Goal: Information Seeking & Learning: Learn about a topic

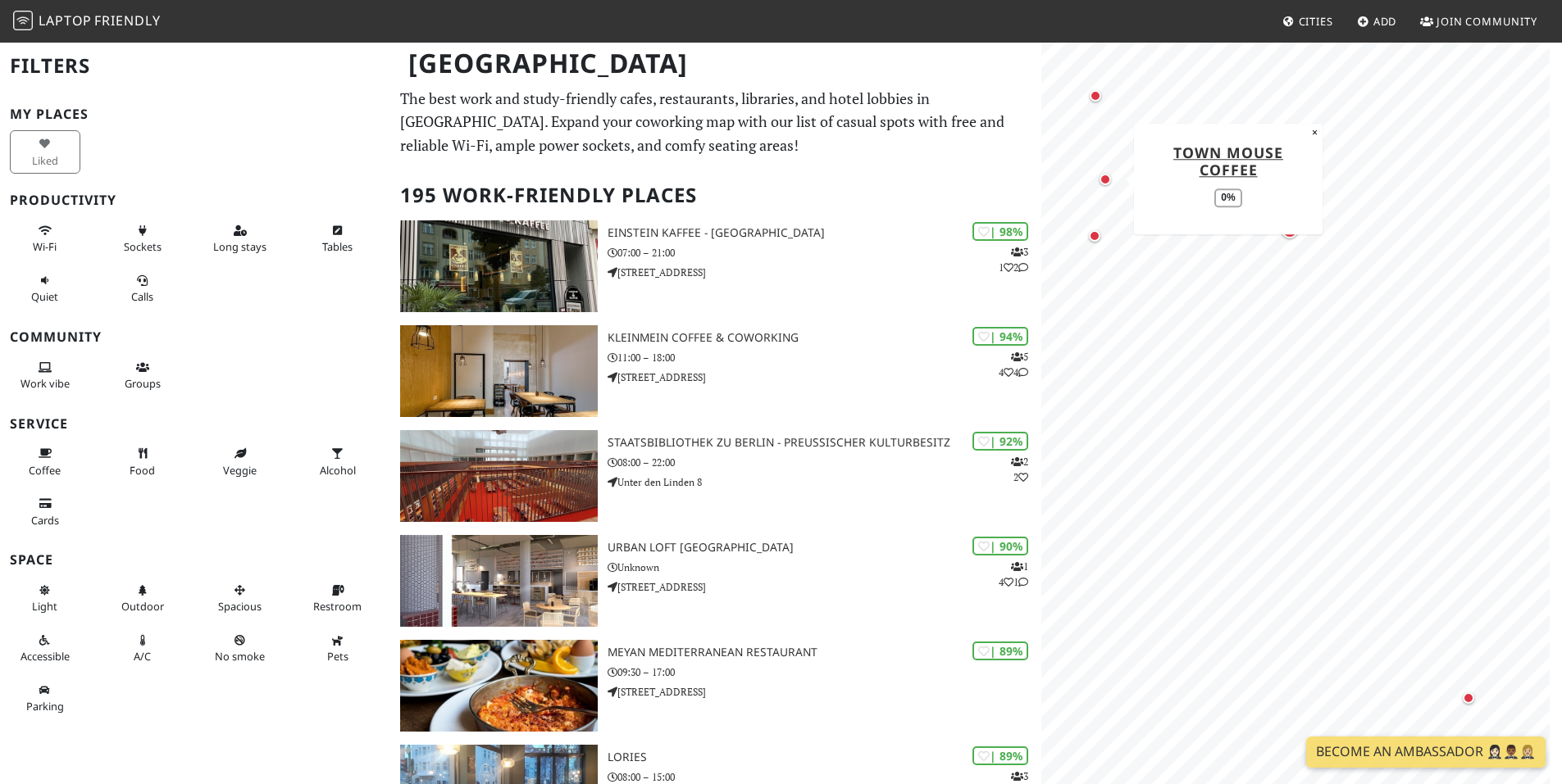
click at [1107, 185] on div "Map marker" at bounding box center [1105, 179] width 11 height 11
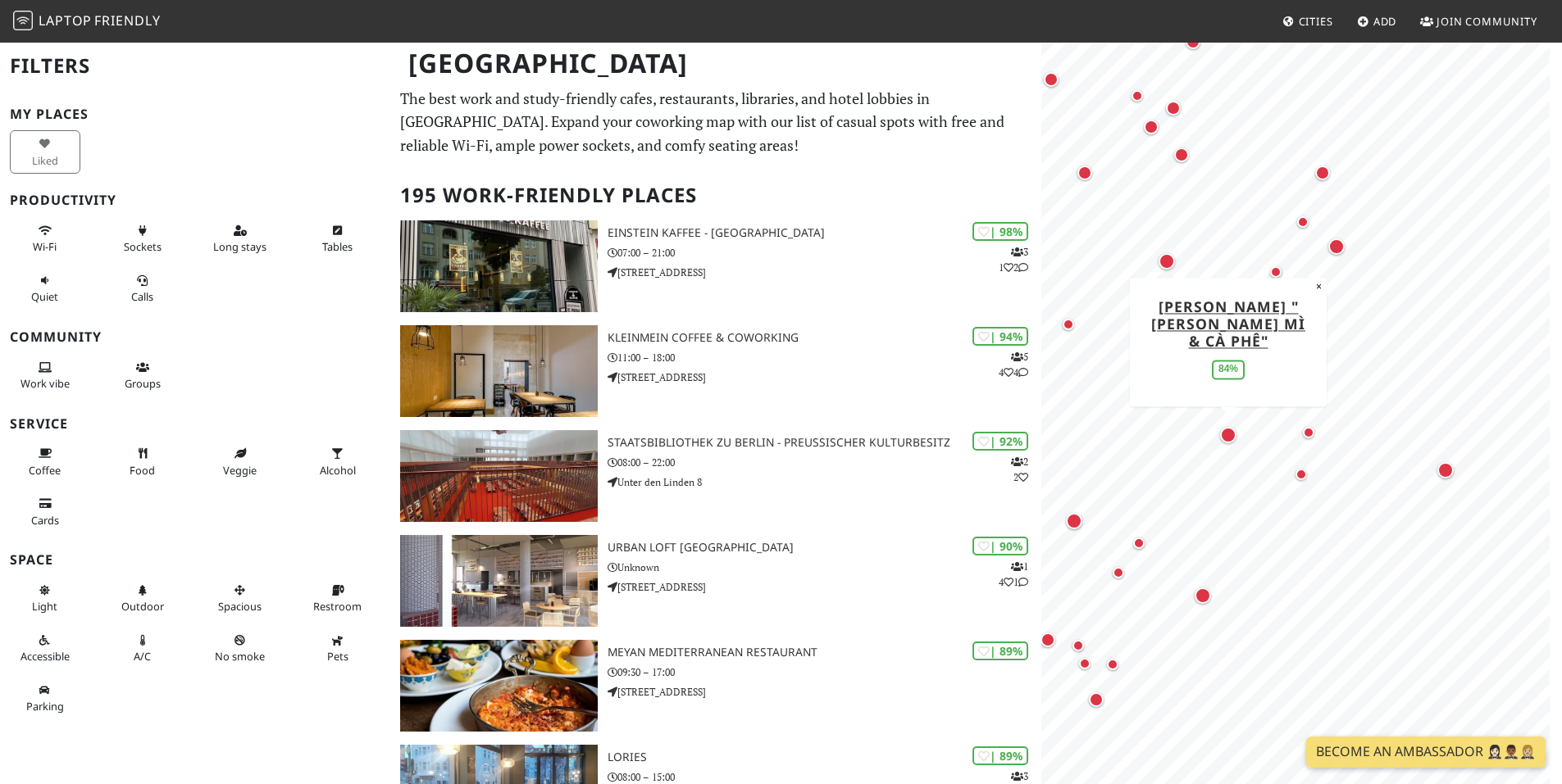
click at [1233, 442] on div "Map marker" at bounding box center [1227, 434] width 16 height 16
click at [1167, 312] on div "Map marker" at bounding box center [1164, 317] width 16 height 16
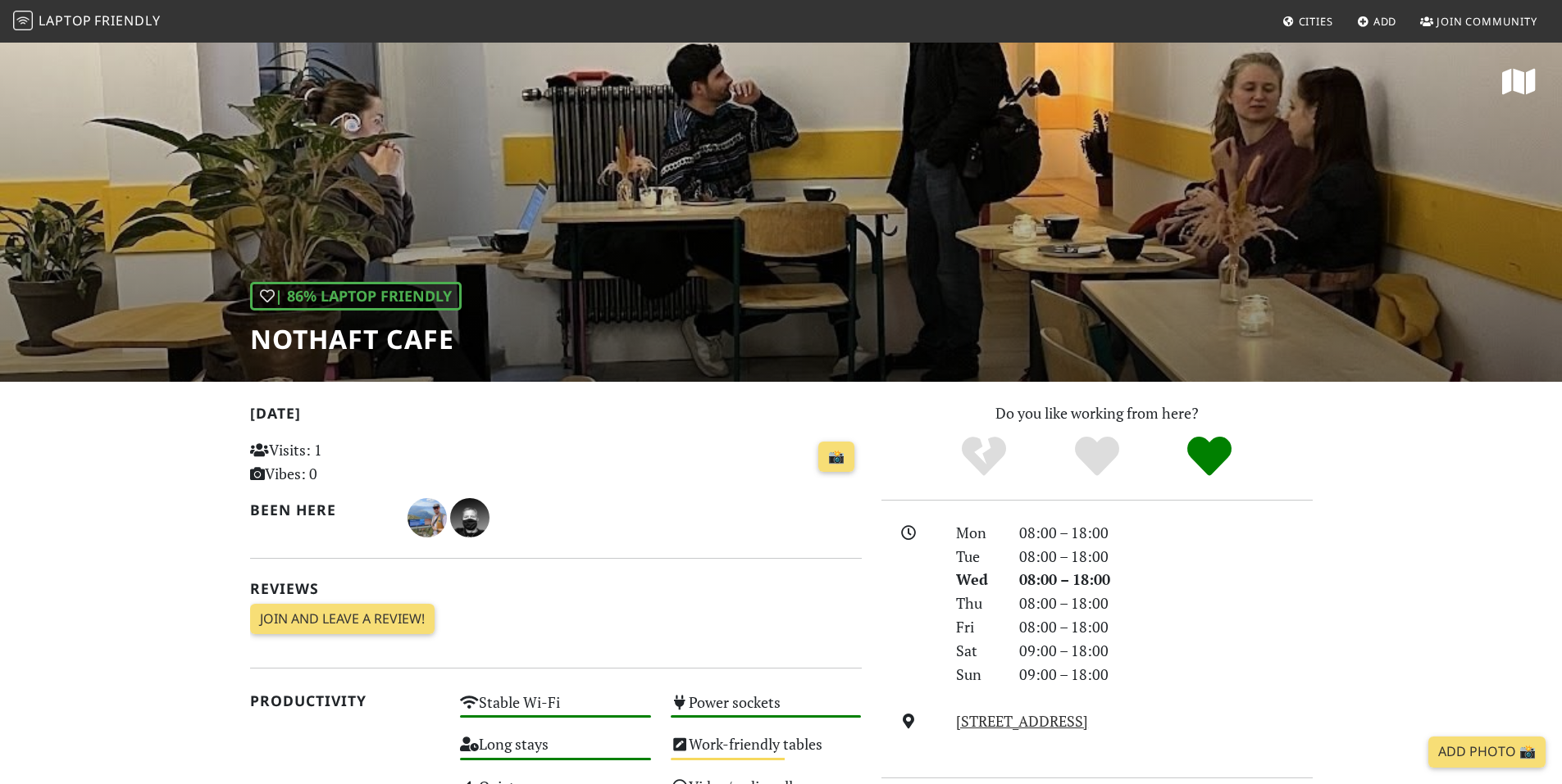
click at [888, 211] on div "| 86% Laptop Friendly NOTHAFT CAFE" at bounding box center [781, 211] width 1562 height 341
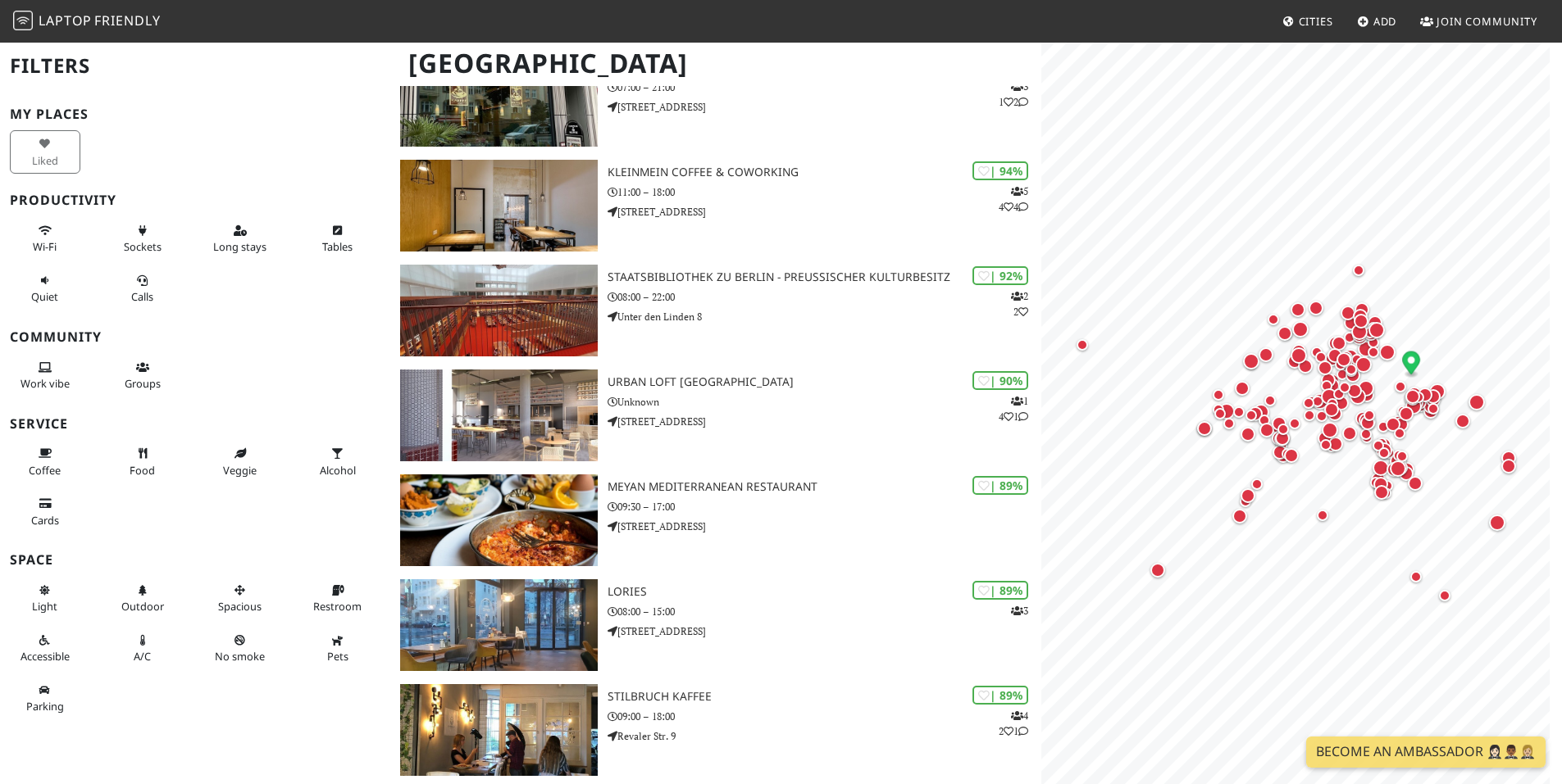
scroll to position [328, 0]
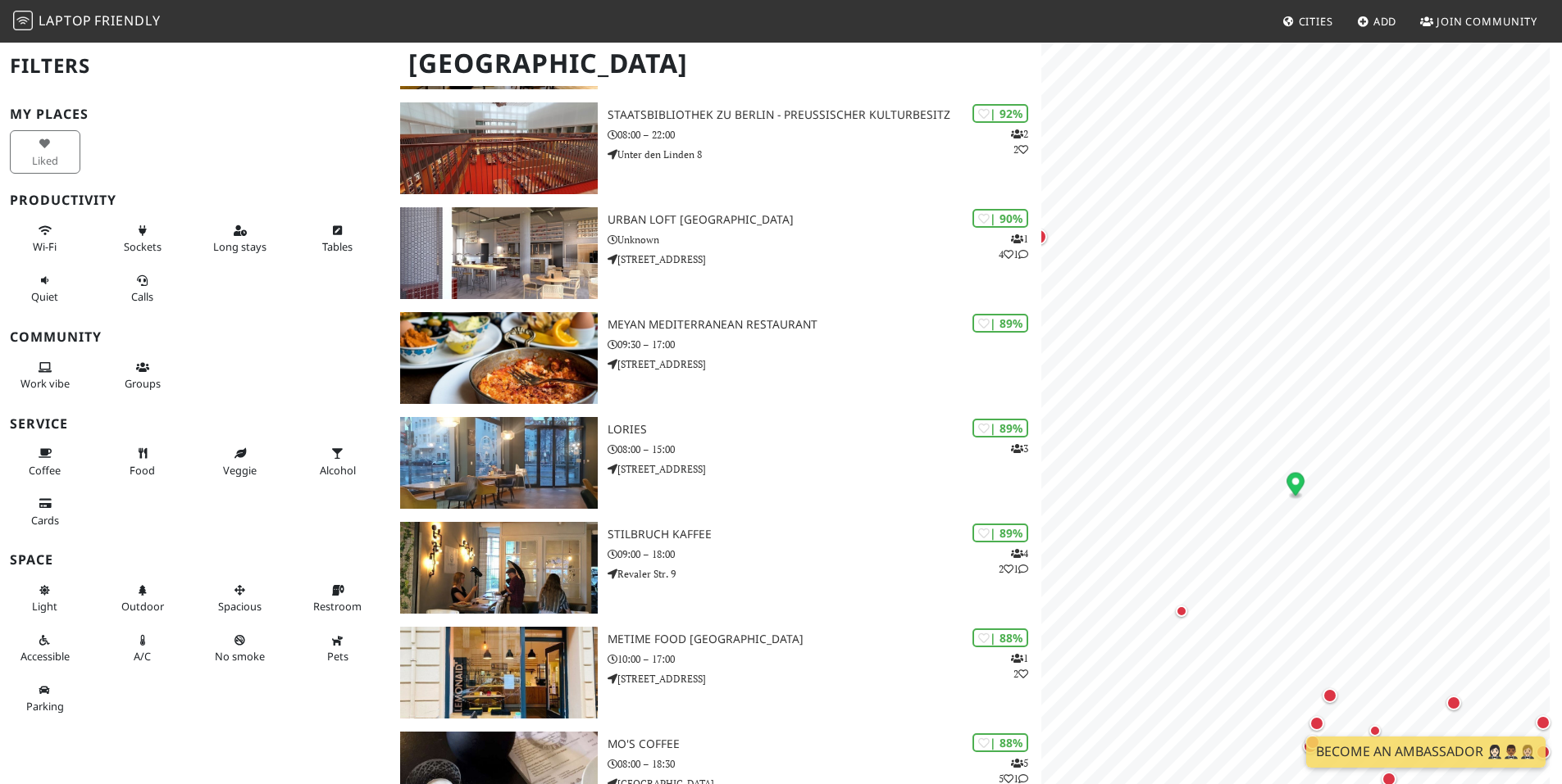
click at [1293, 482] on circle "Map marker" at bounding box center [1296, 482] width 8 height 8
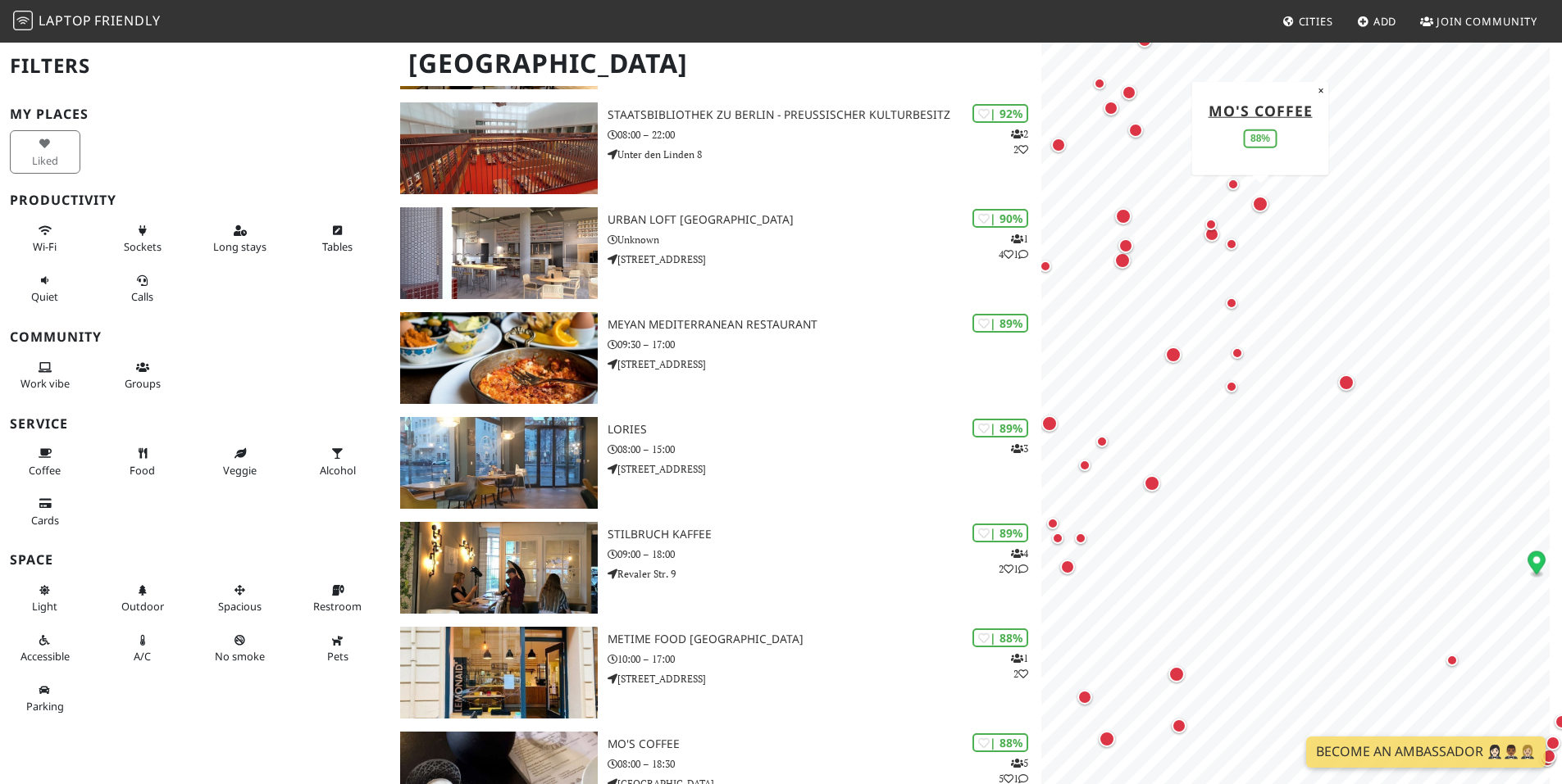
click at [1264, 207] on div "Map marker" at bounding box center [1259, 204] width 16 height 16
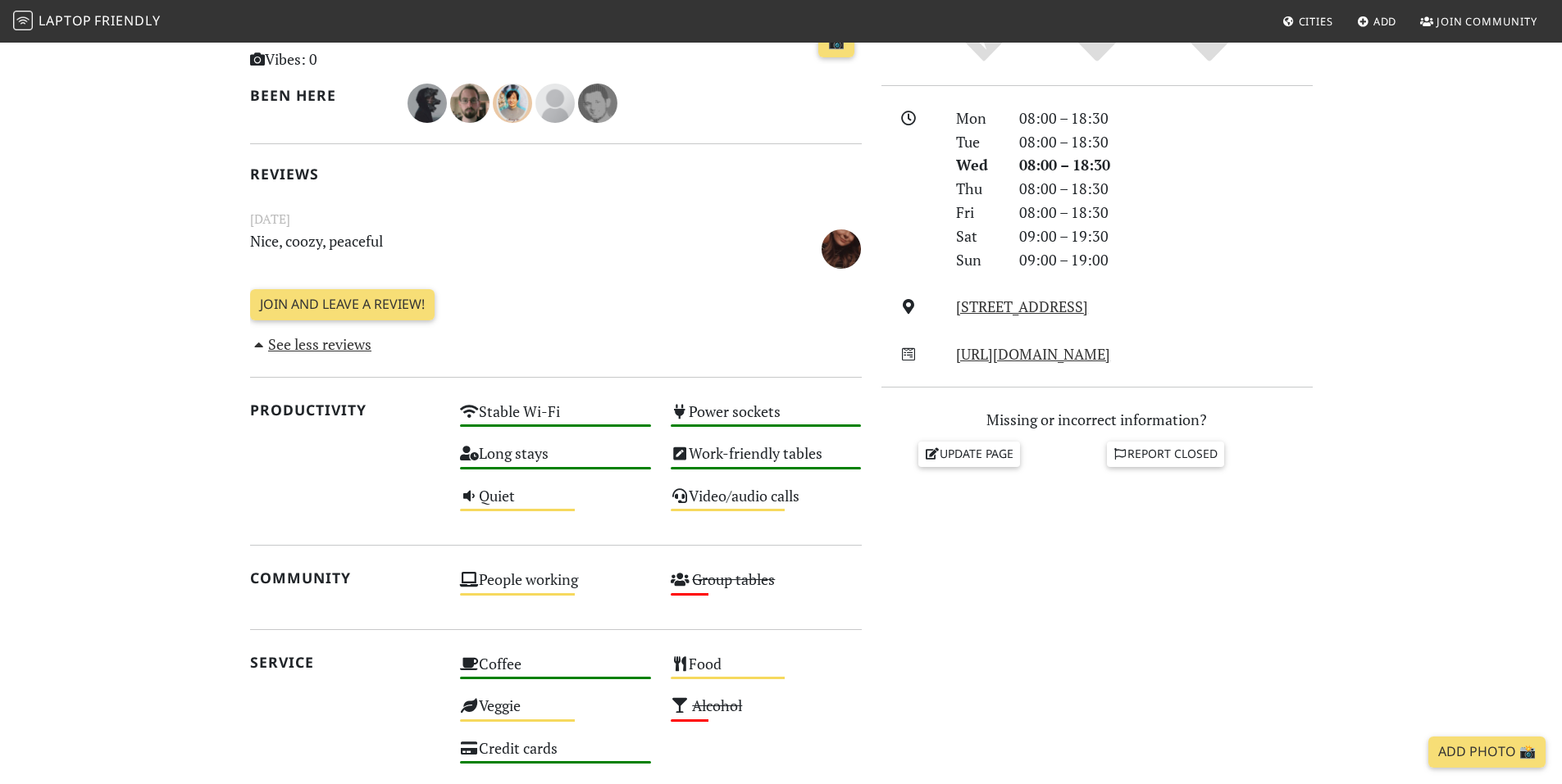
scroll to position [410, 0]
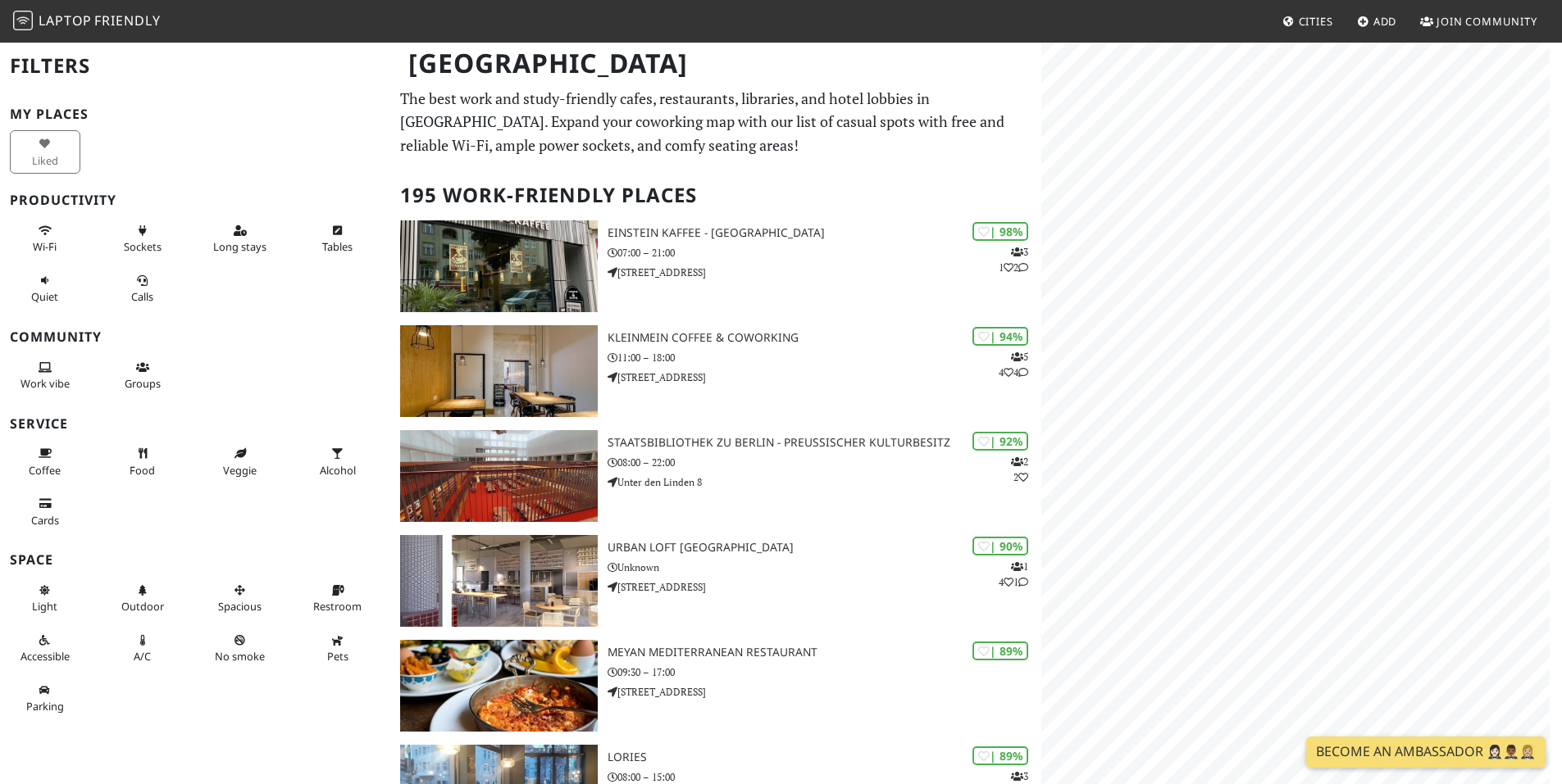
scroll to position [5, 0]
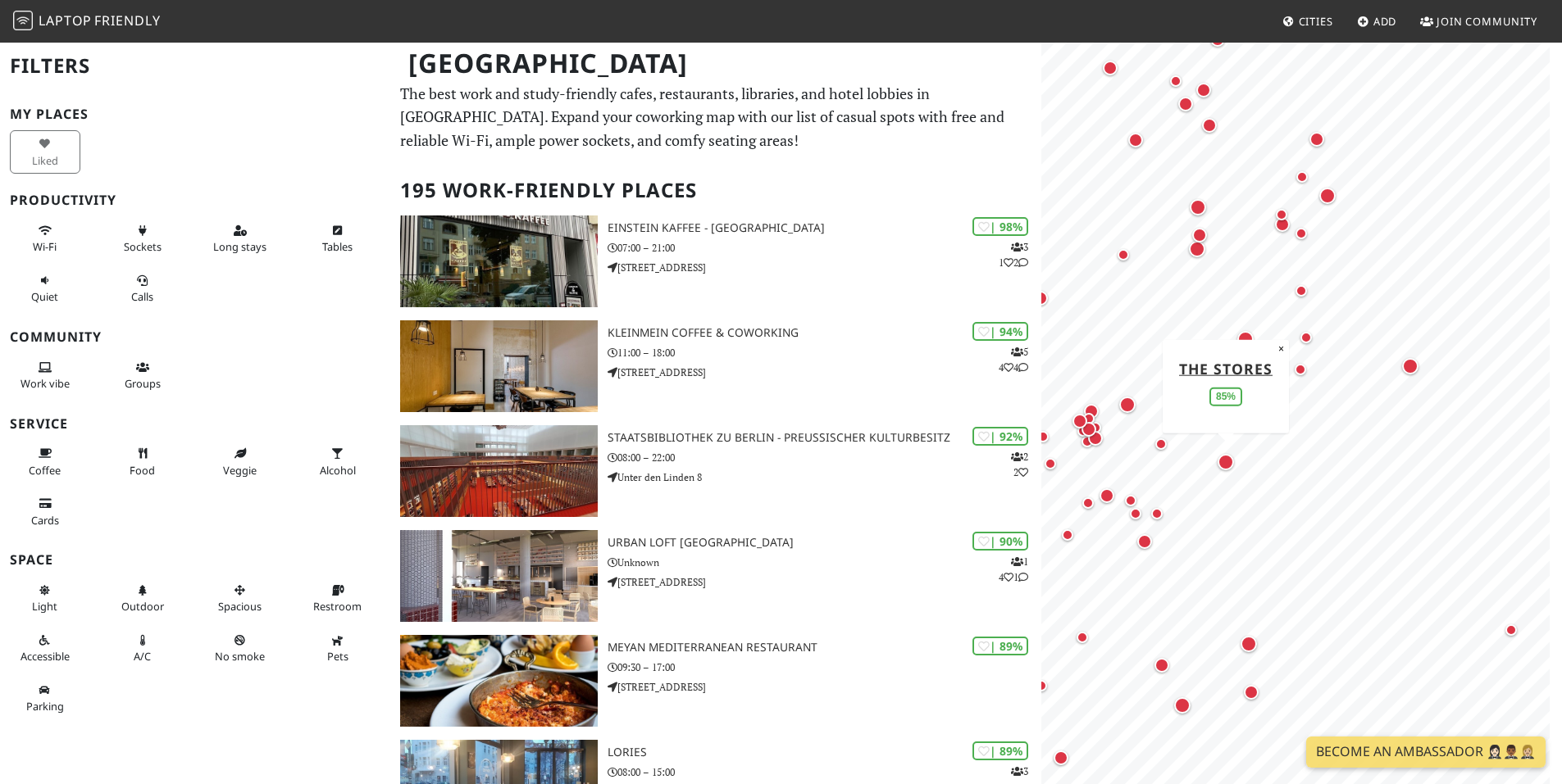
click at [1230, 463] on div "Map marker" at bounding box center [1225, 462] width 16 height 16
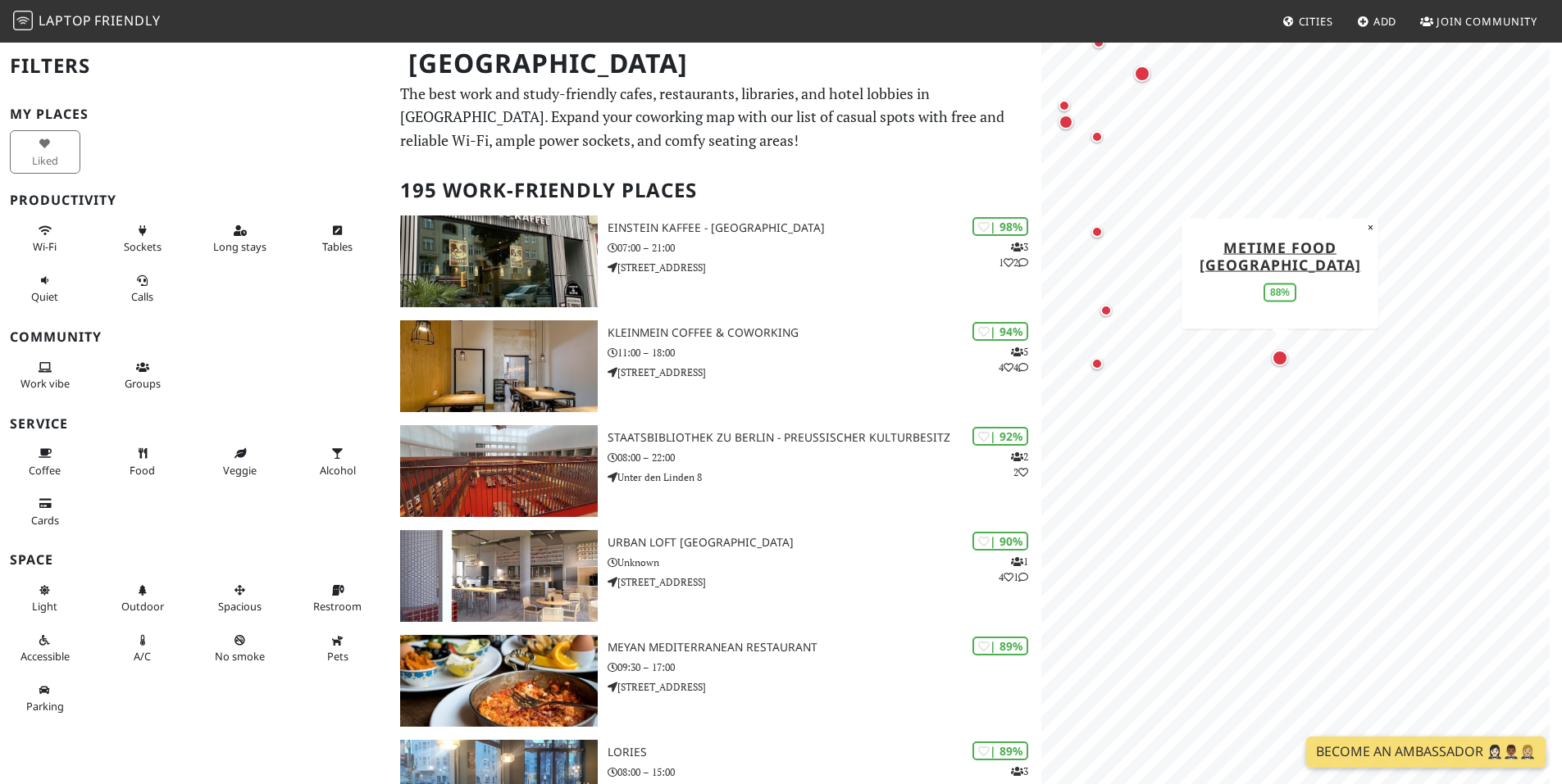
click at [1280, 357] on div "Map marker" at bounding box center [1279, 357] width 16 height 16
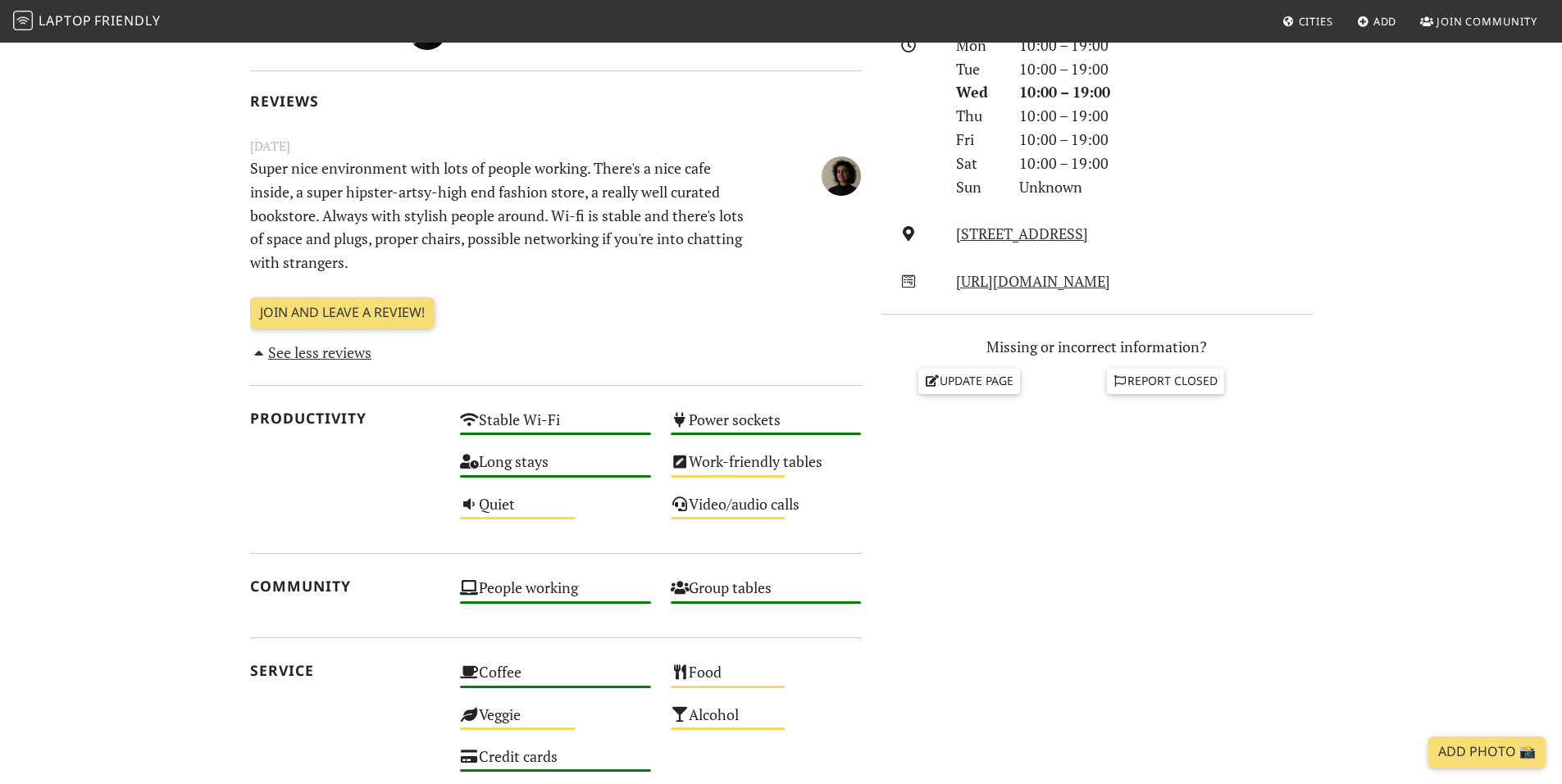
scroll to position [492, 0]
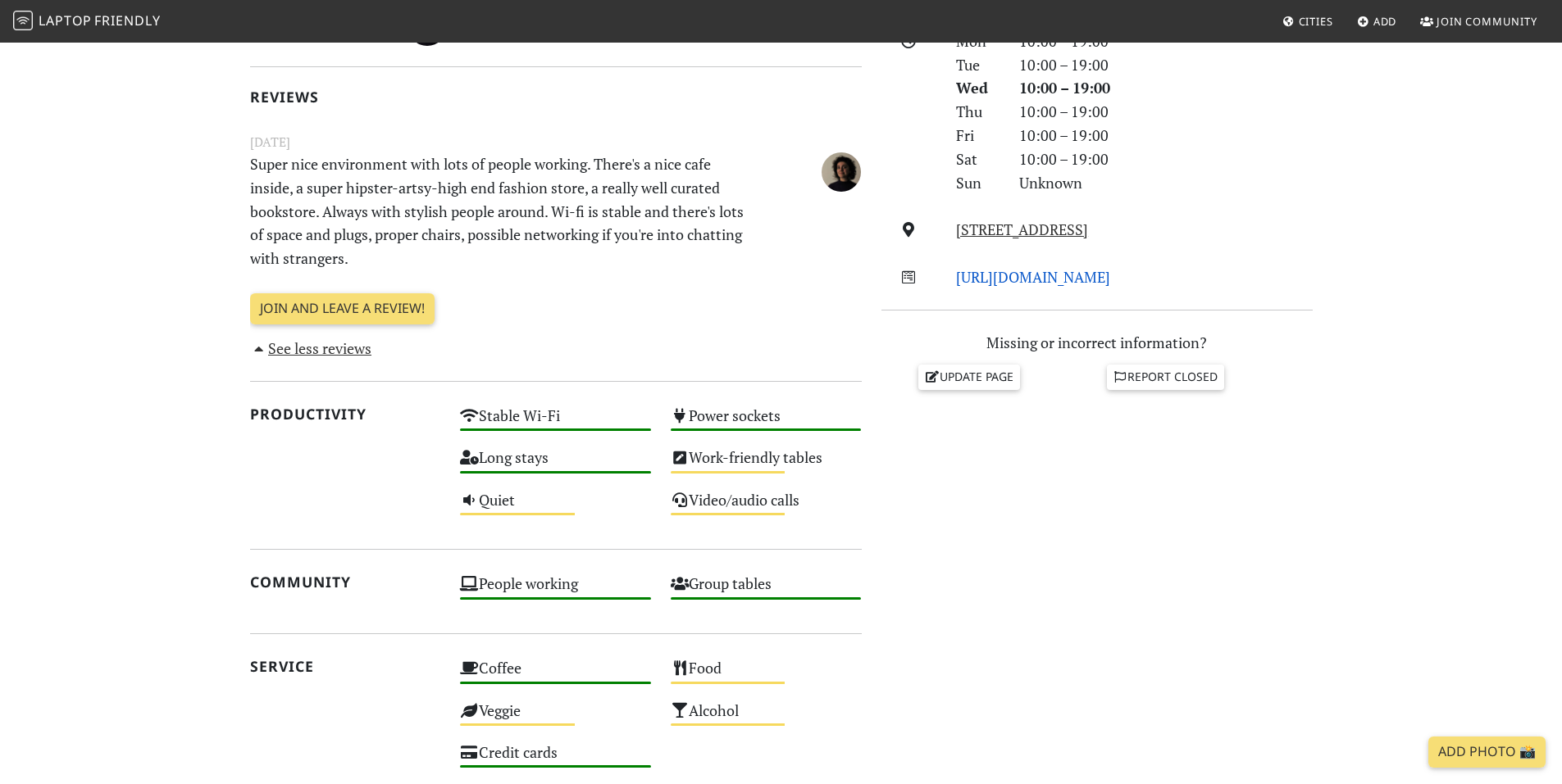
click at [1054, 268] on link "http://www.thestores.com/berlin" at bounding box center [1033, 277] width 155 height 20
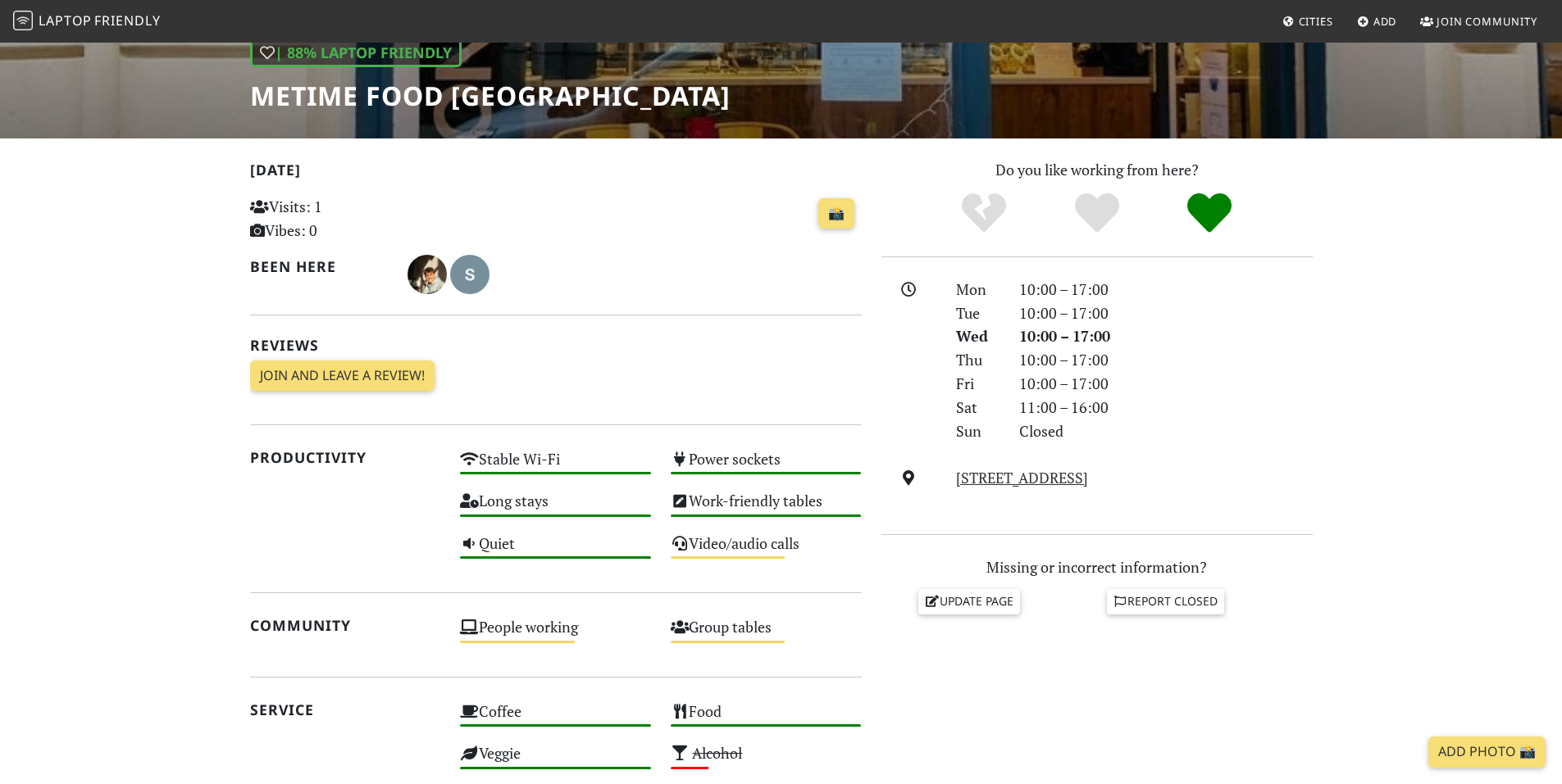
scroll to position [410, 0]
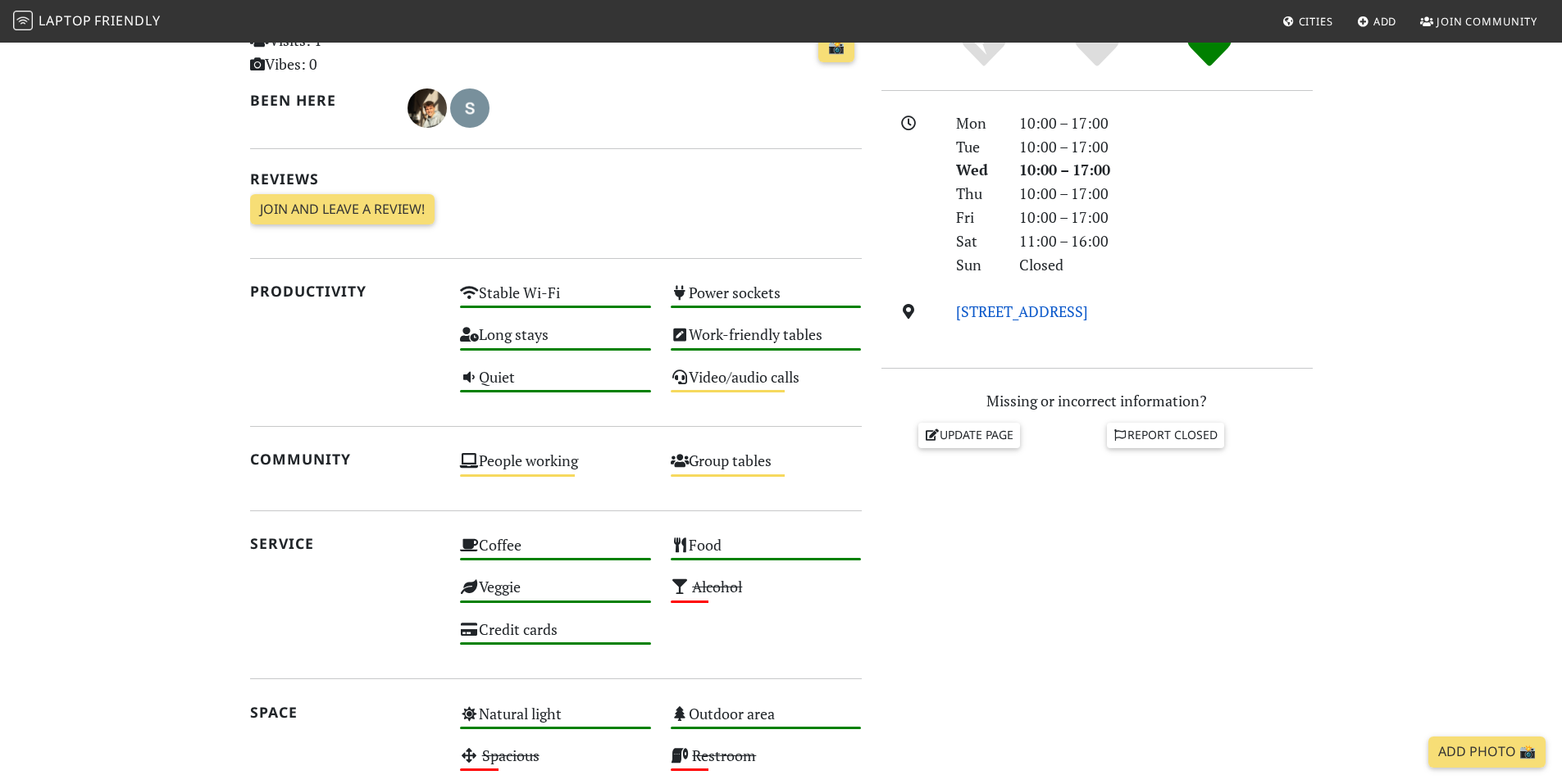
click at [1068, 314] on link "[STREET_ADDRESS]" at bounding box center [1022, 311] width 132 height 20
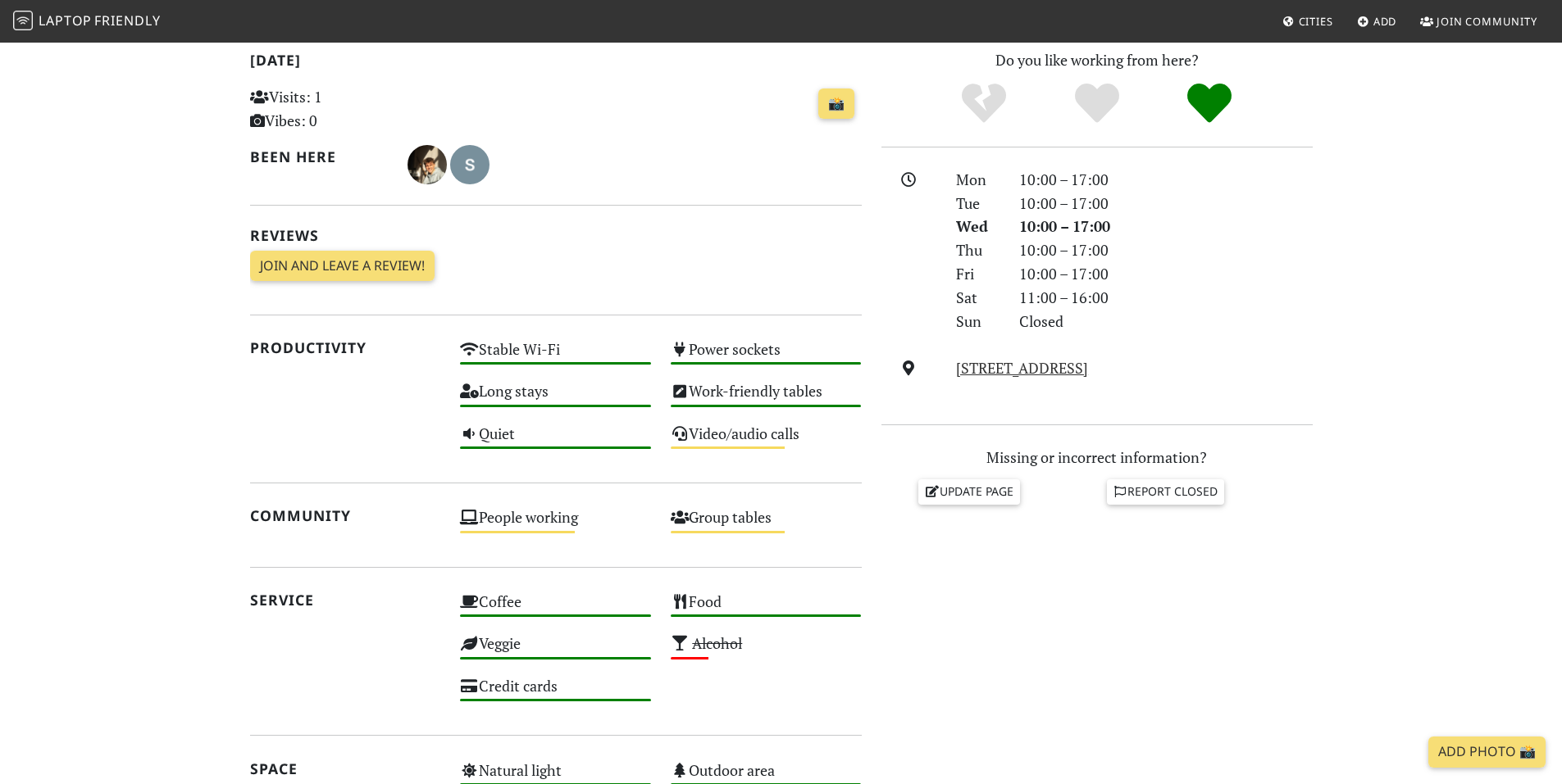
scroll to position [246, 0]
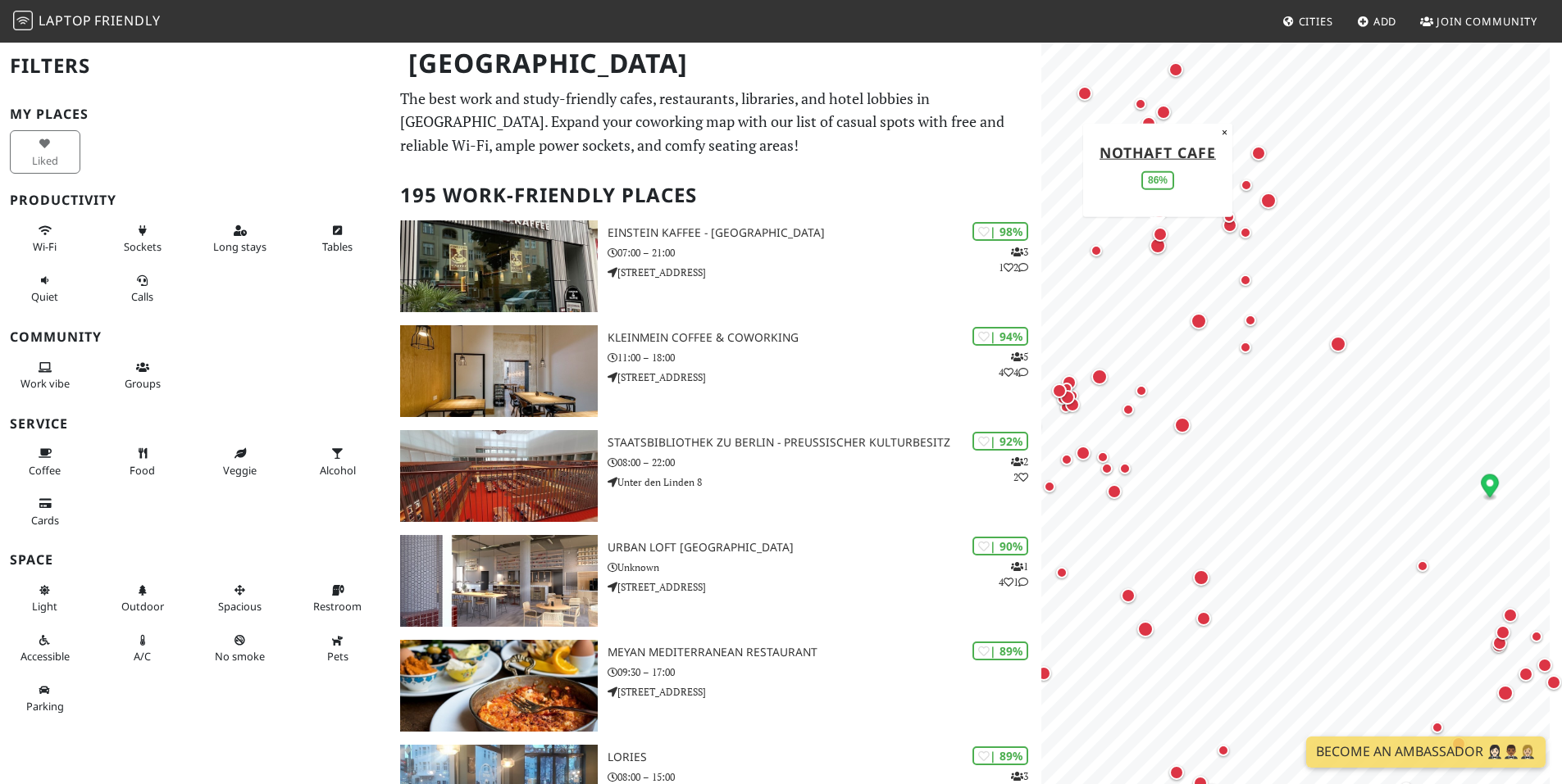
click at [1156, 249] on div "Map marker" at bounding box center [1158, 245] width 16 height 16
click at [46, 595] on icon at bounding box center [45, 591] width 13 height 10
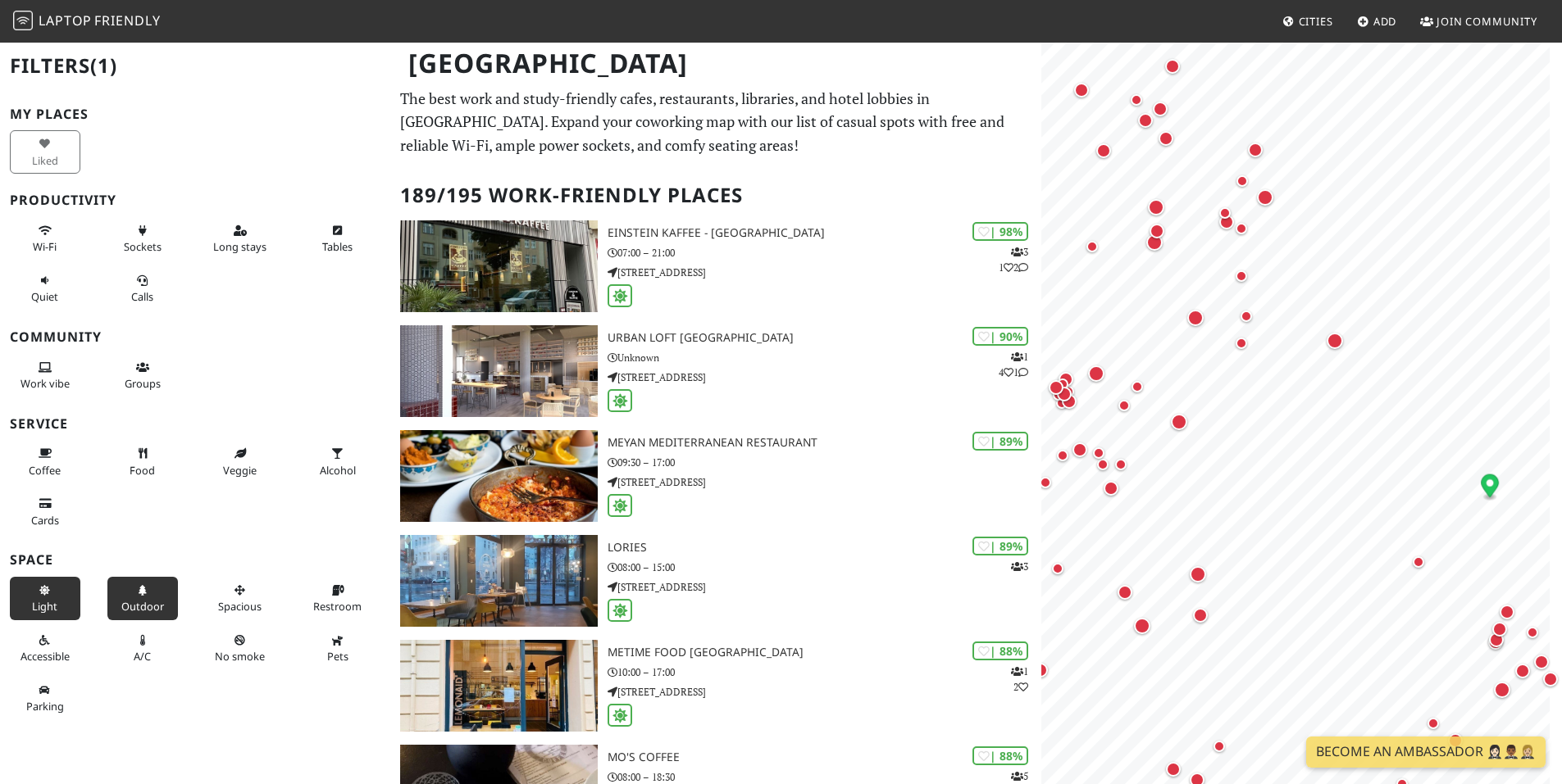
click at [114, 609] on button "Outdoor" at bounding box center [142, 598] width 71 height 43
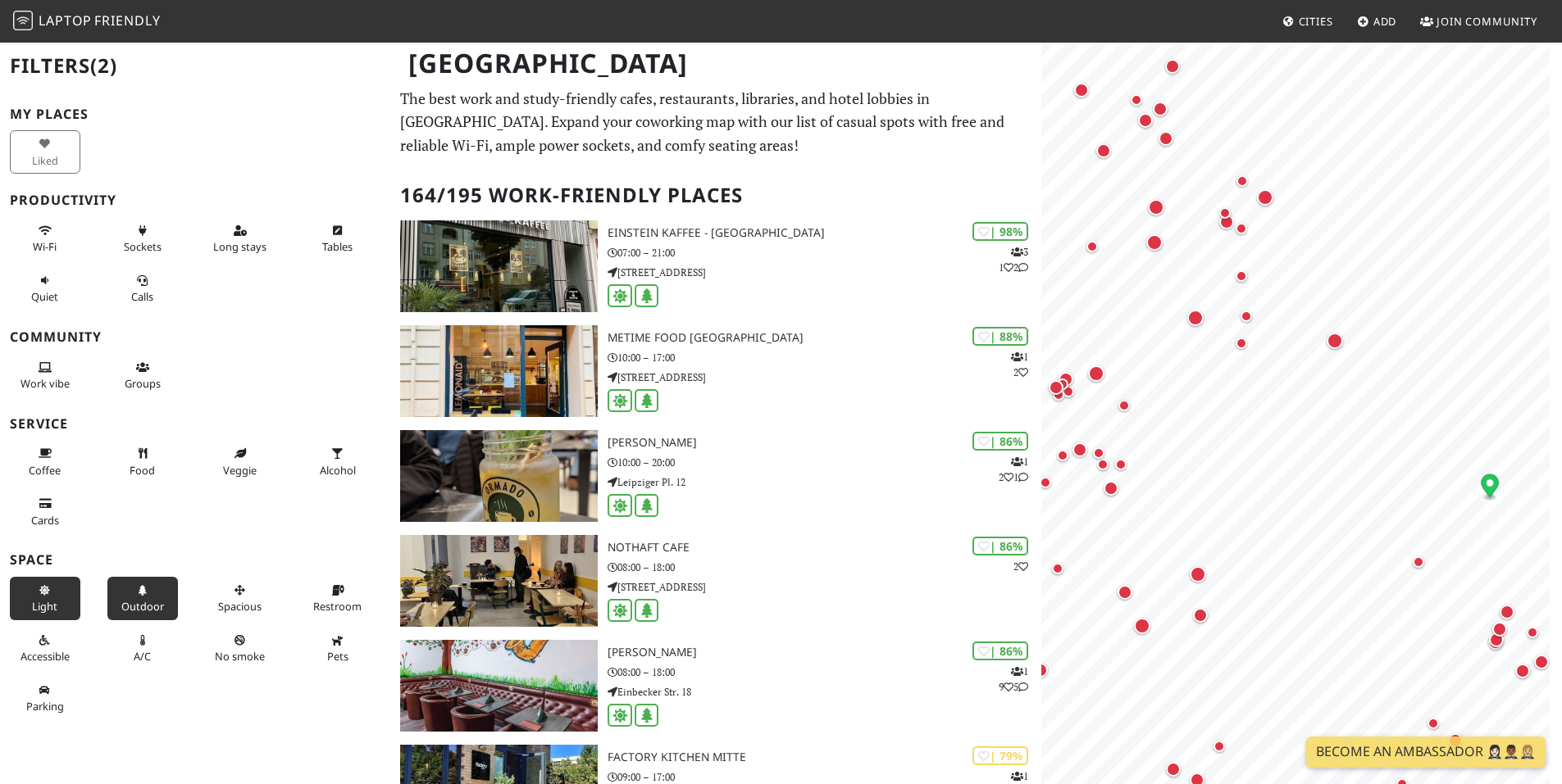
click at [32, 603] on span "Light" at bounding box center [44, 607] width 25 height 15
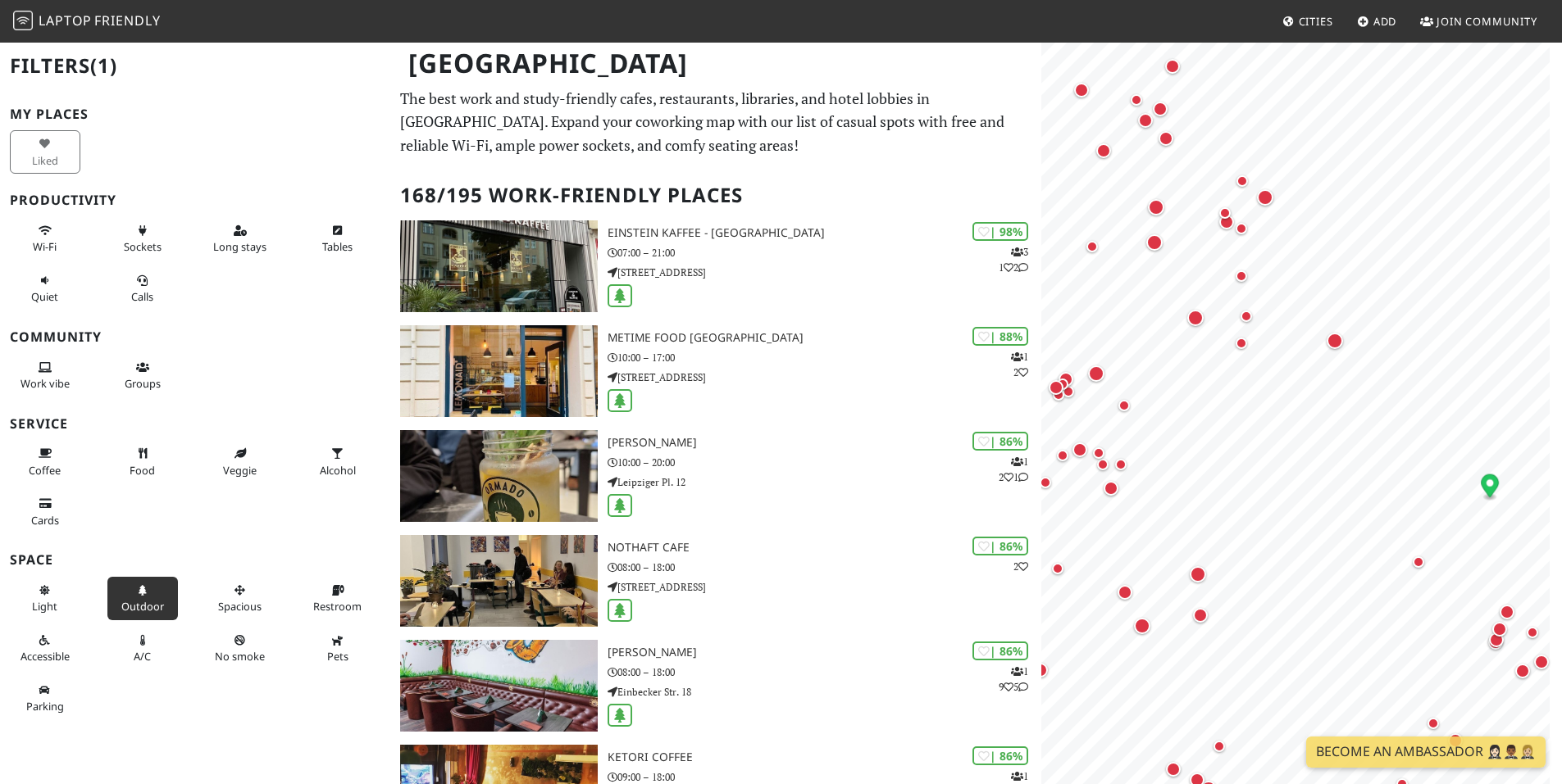
click at [152, 598] on button "Outdoor" at bounding box center [142, 598] width 71 height 43
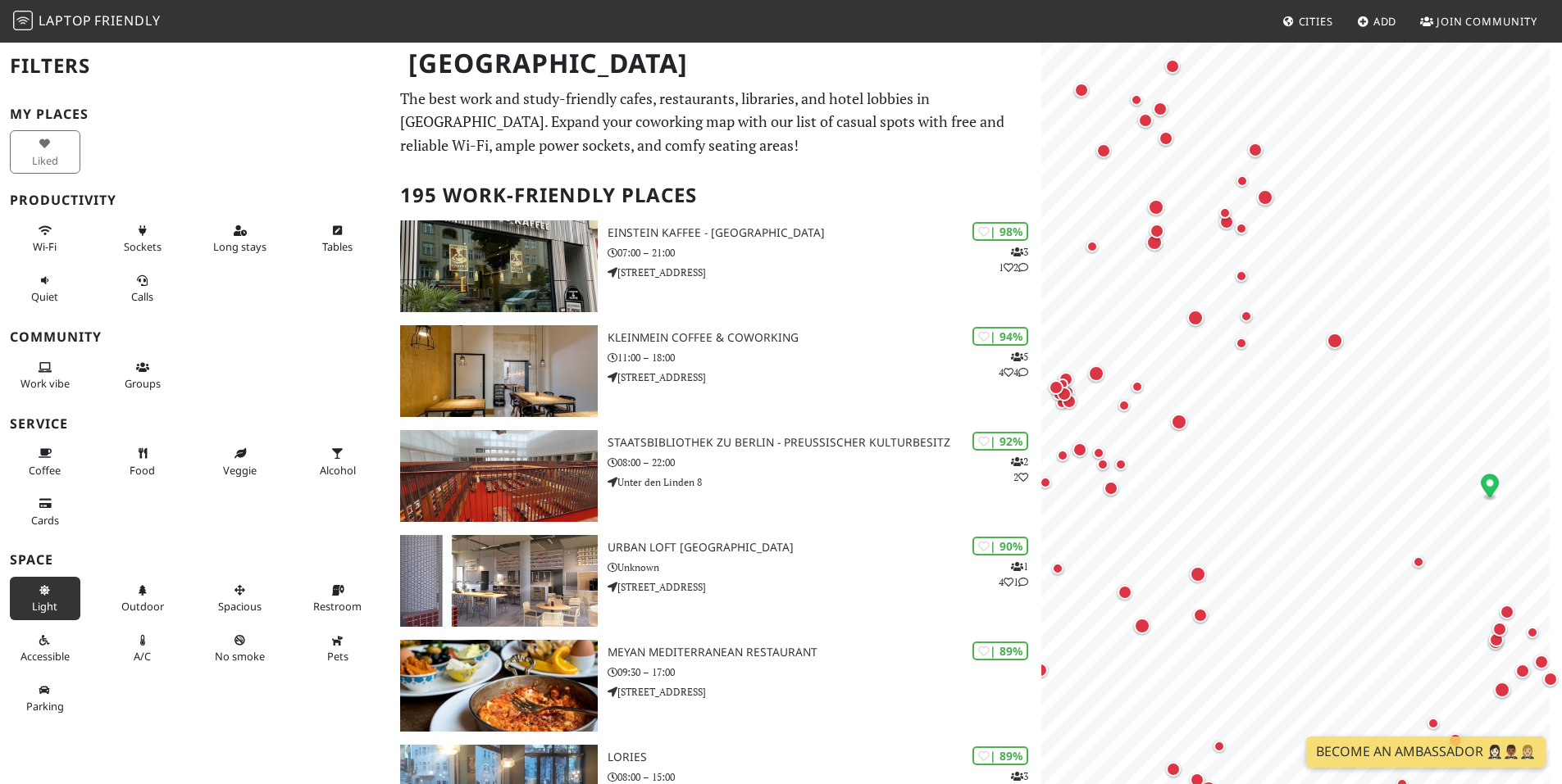
click at [32, 608] on span "Light" at bounding box center [44, 607] width 25 height 15
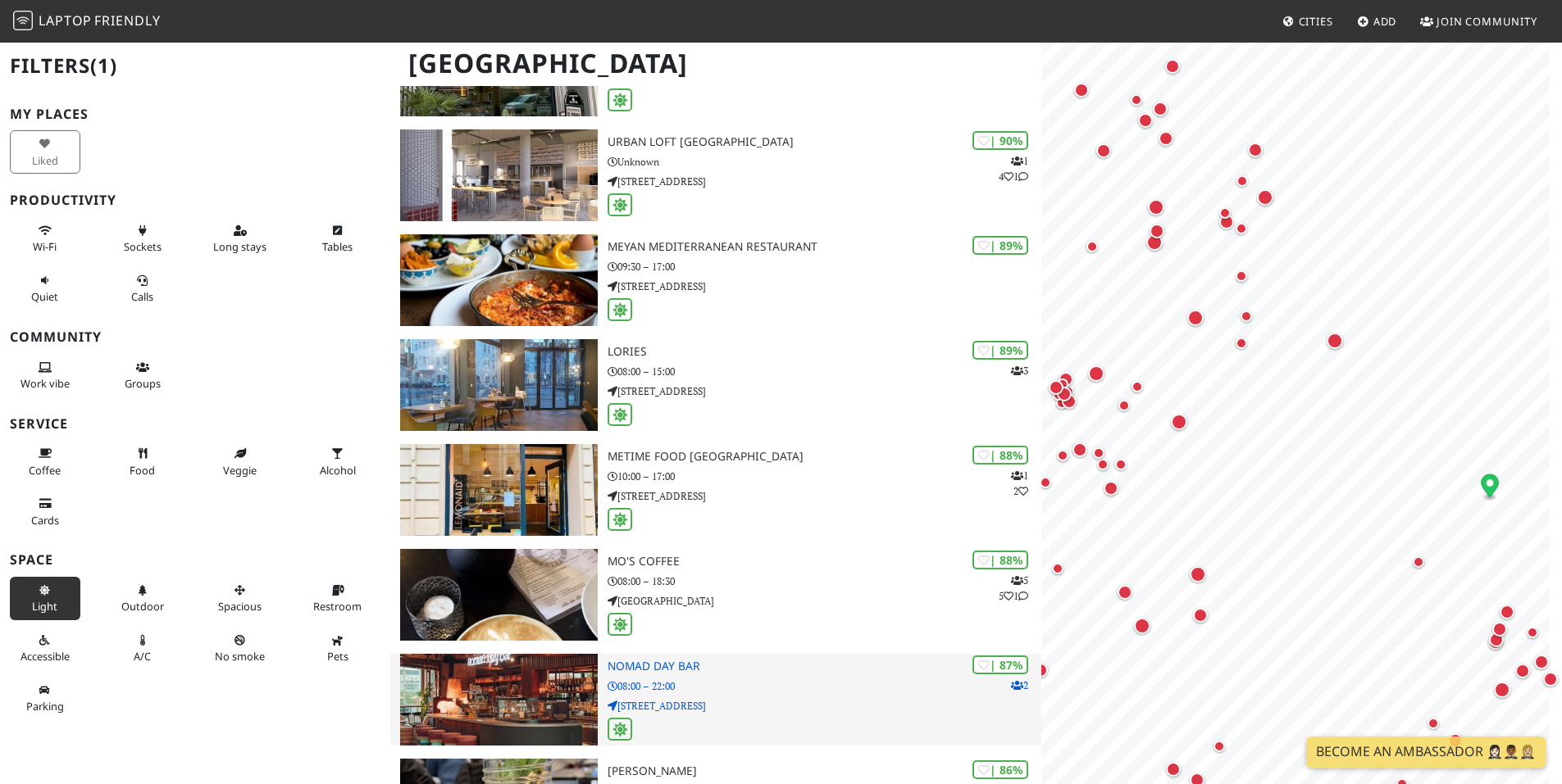
scroll to position [246, 0]
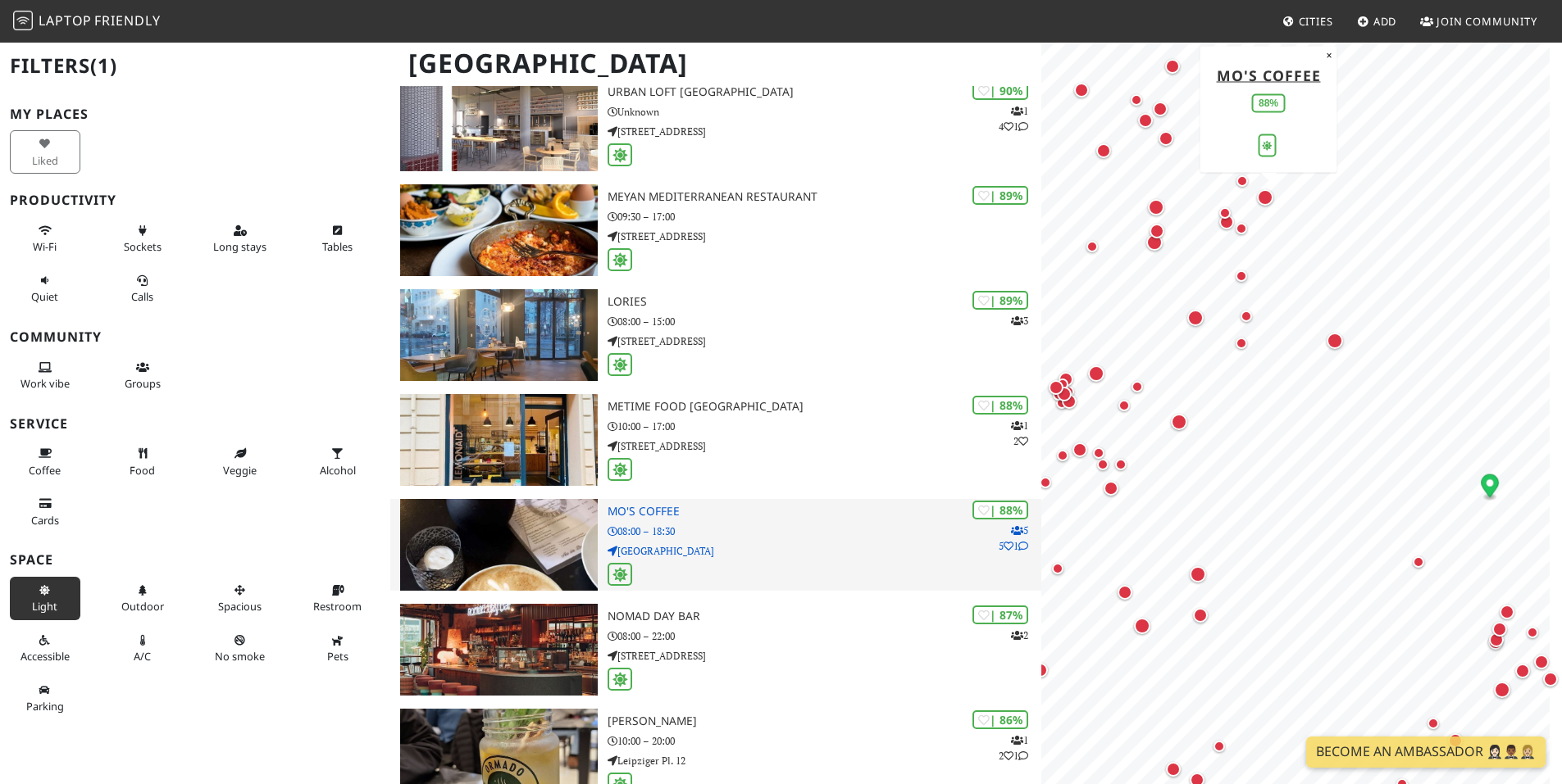
click at [665, 510] on h3 "Mo's Coffee" at bounding box center [825, 512] width 434 height 14
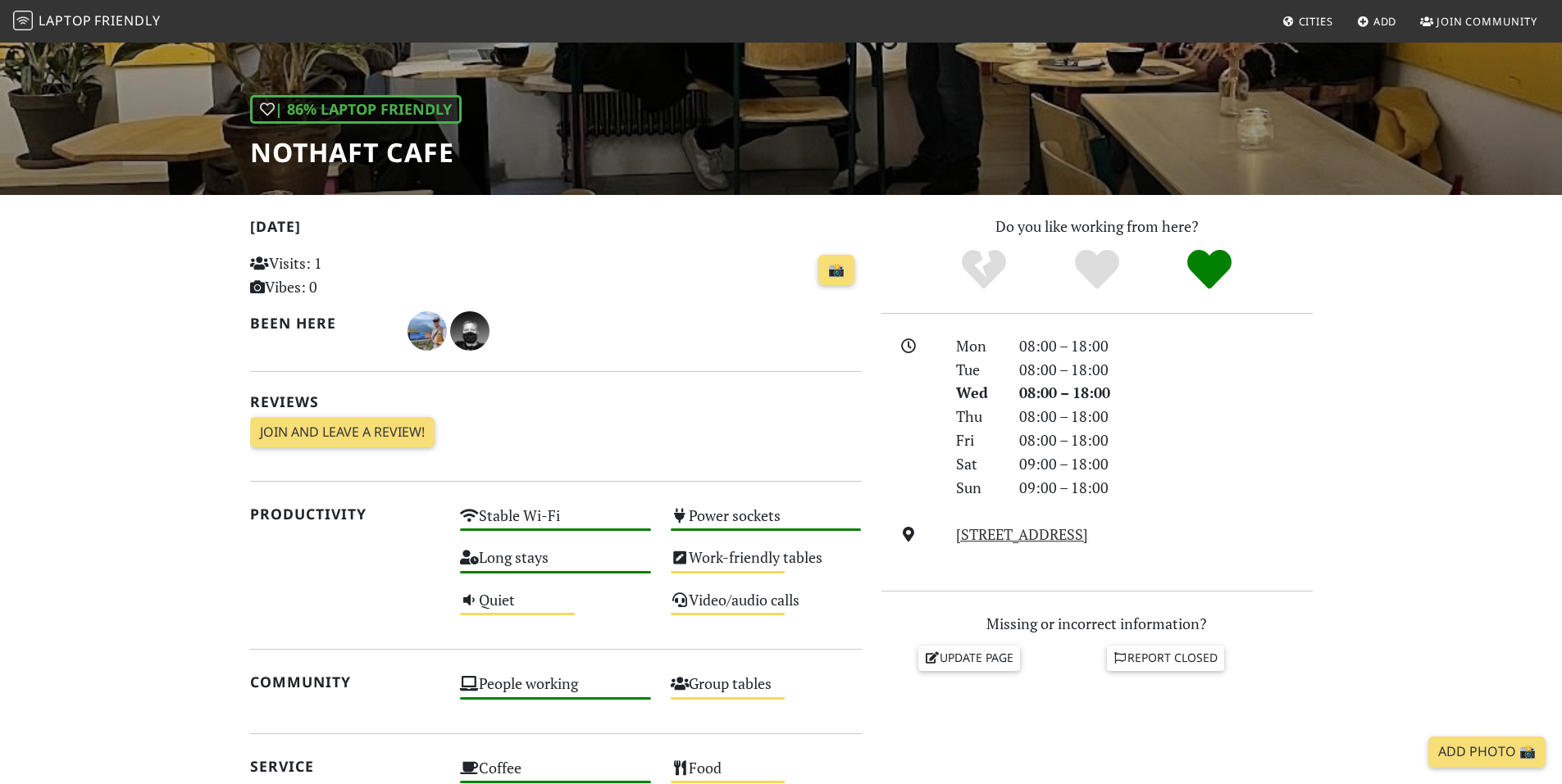
scroll to position [328, 0]
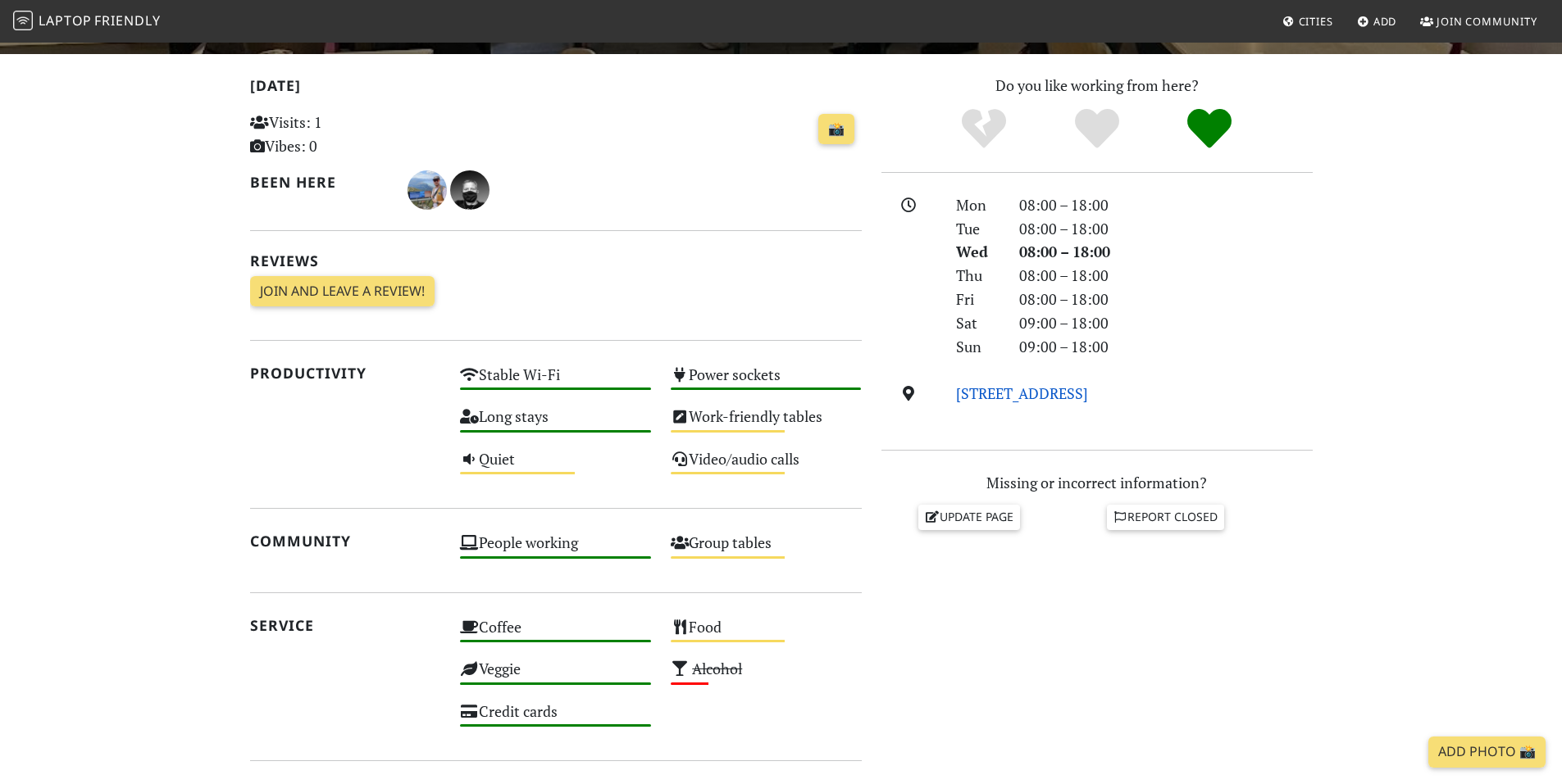
click at [1047, 400] on link "[STREET_ADDRESS]" at bounding box center [1022, 393] width 132 height 20
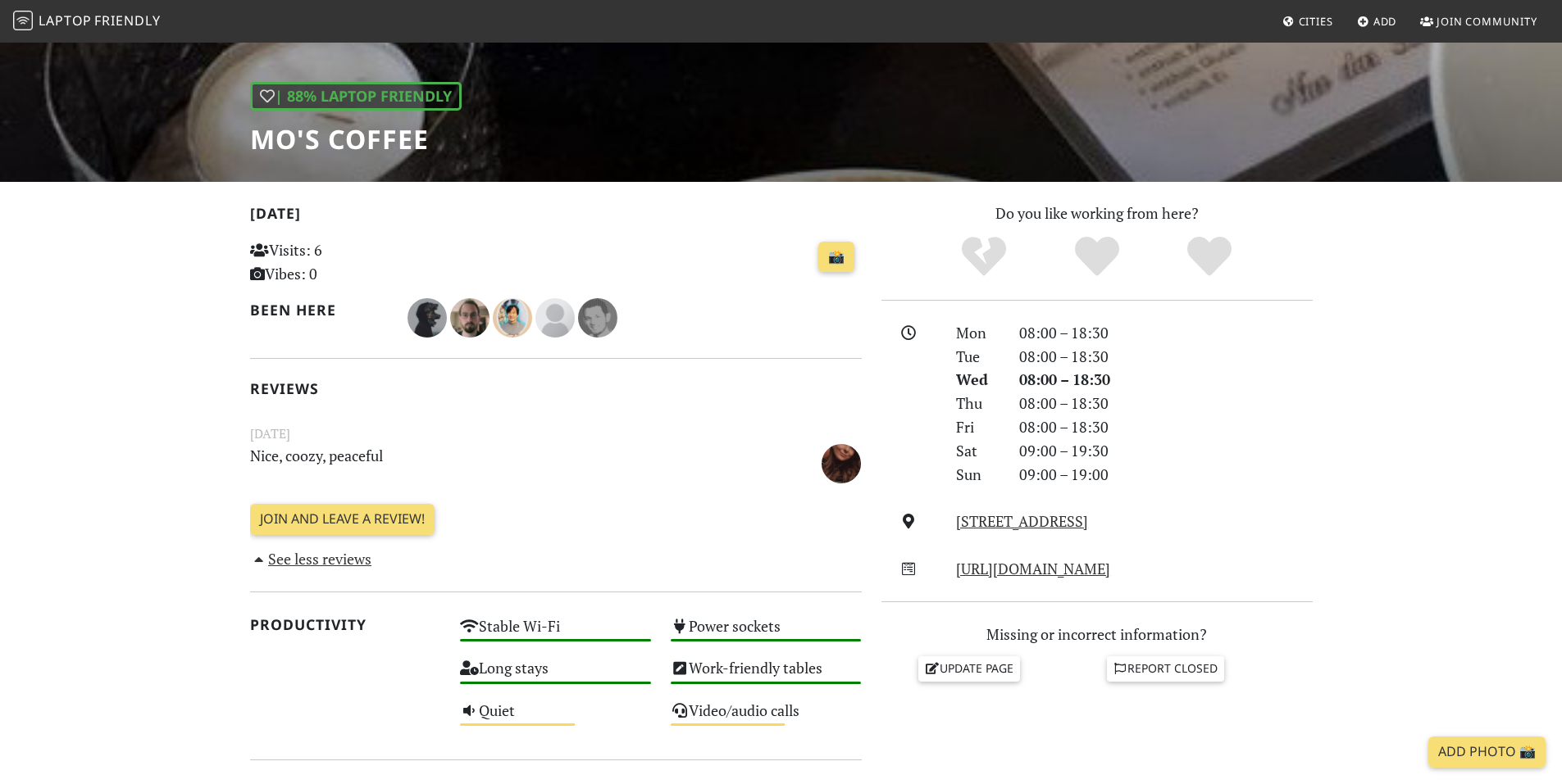
scroll to position [82, 0]
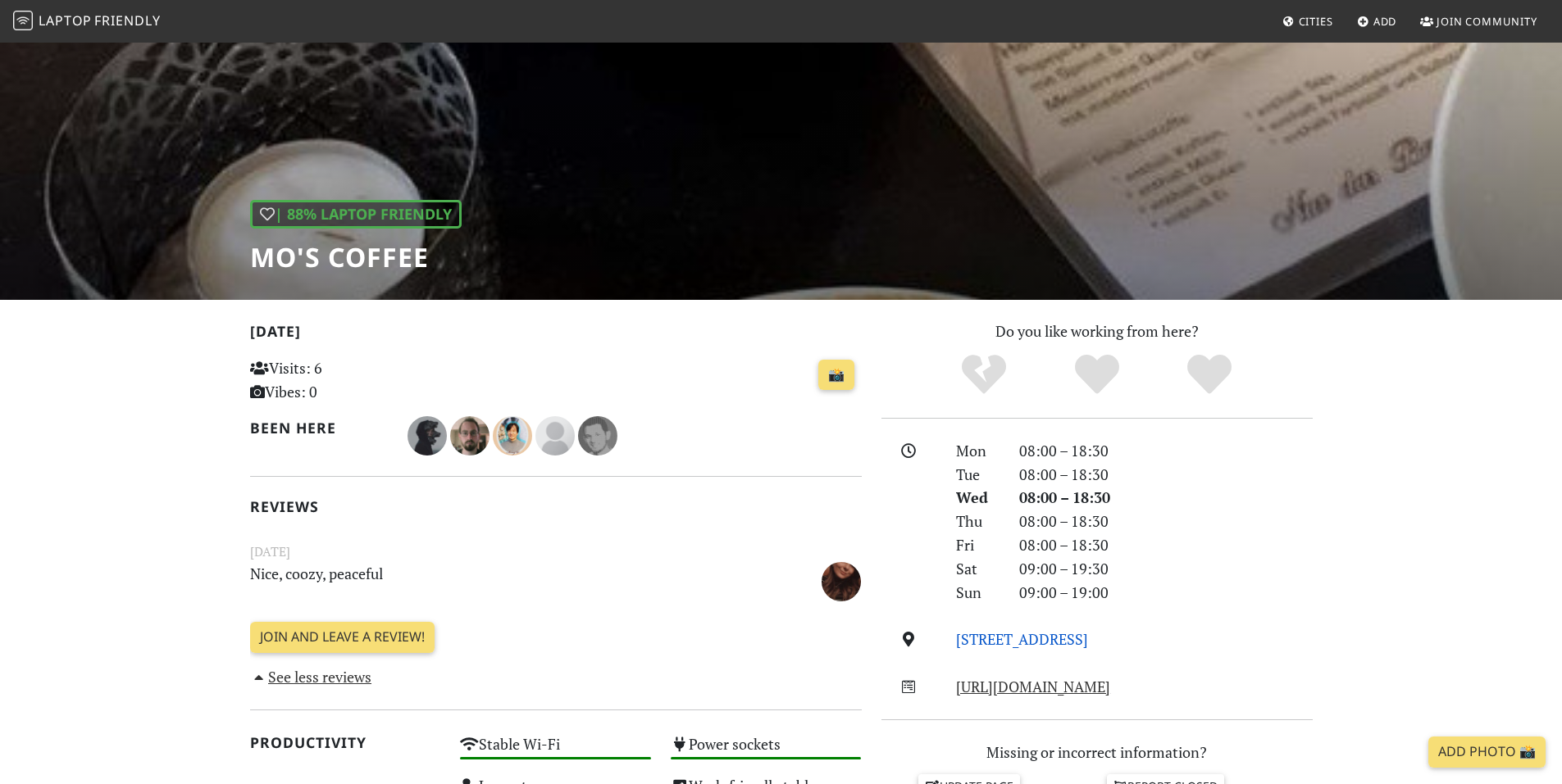
click at [1071, 643] on link "Stargarder Straße, 10437, Berlin" at bounding box center [1022, 639] width 132 height 20
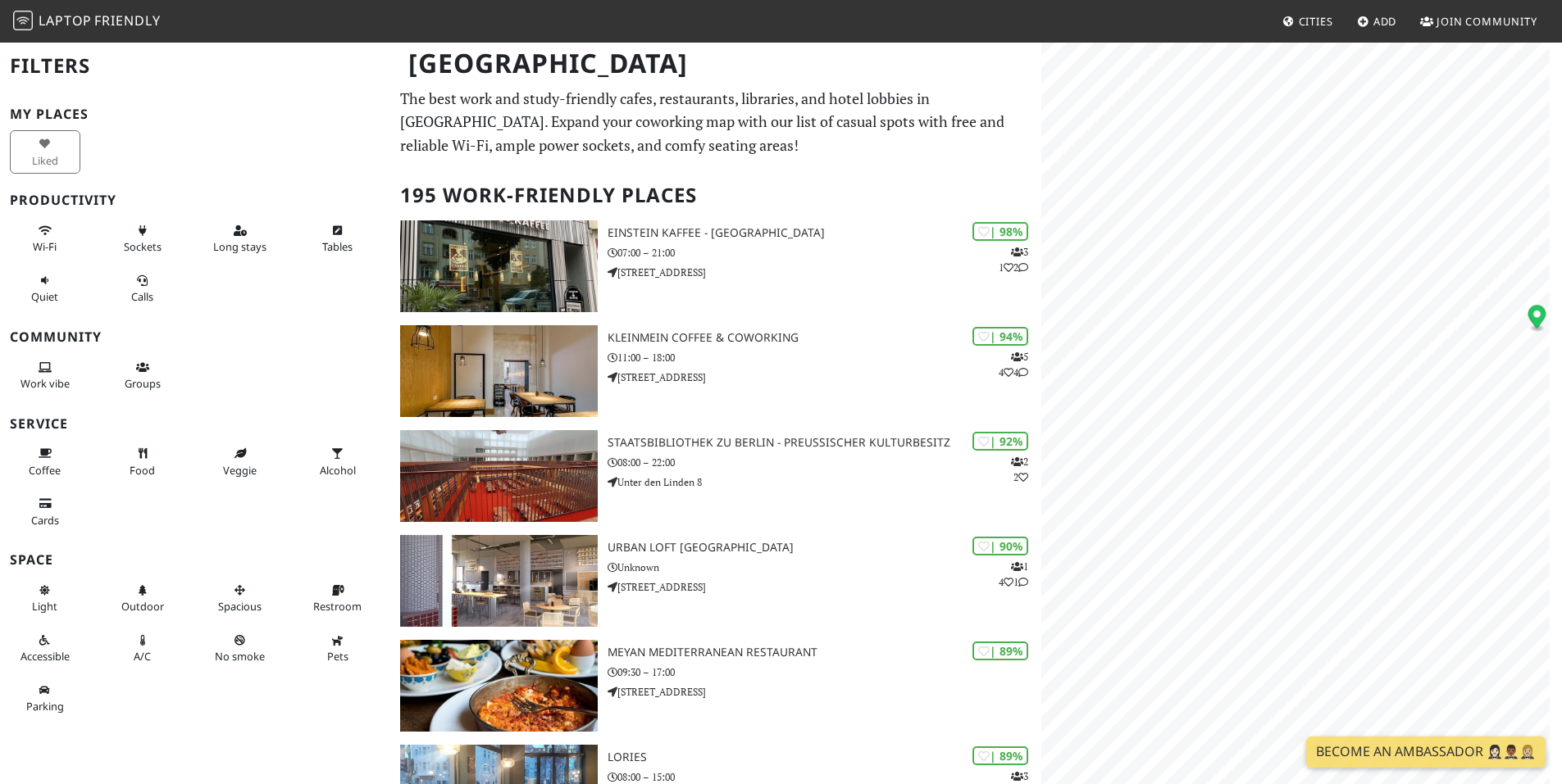
scroll to position [1, 0]
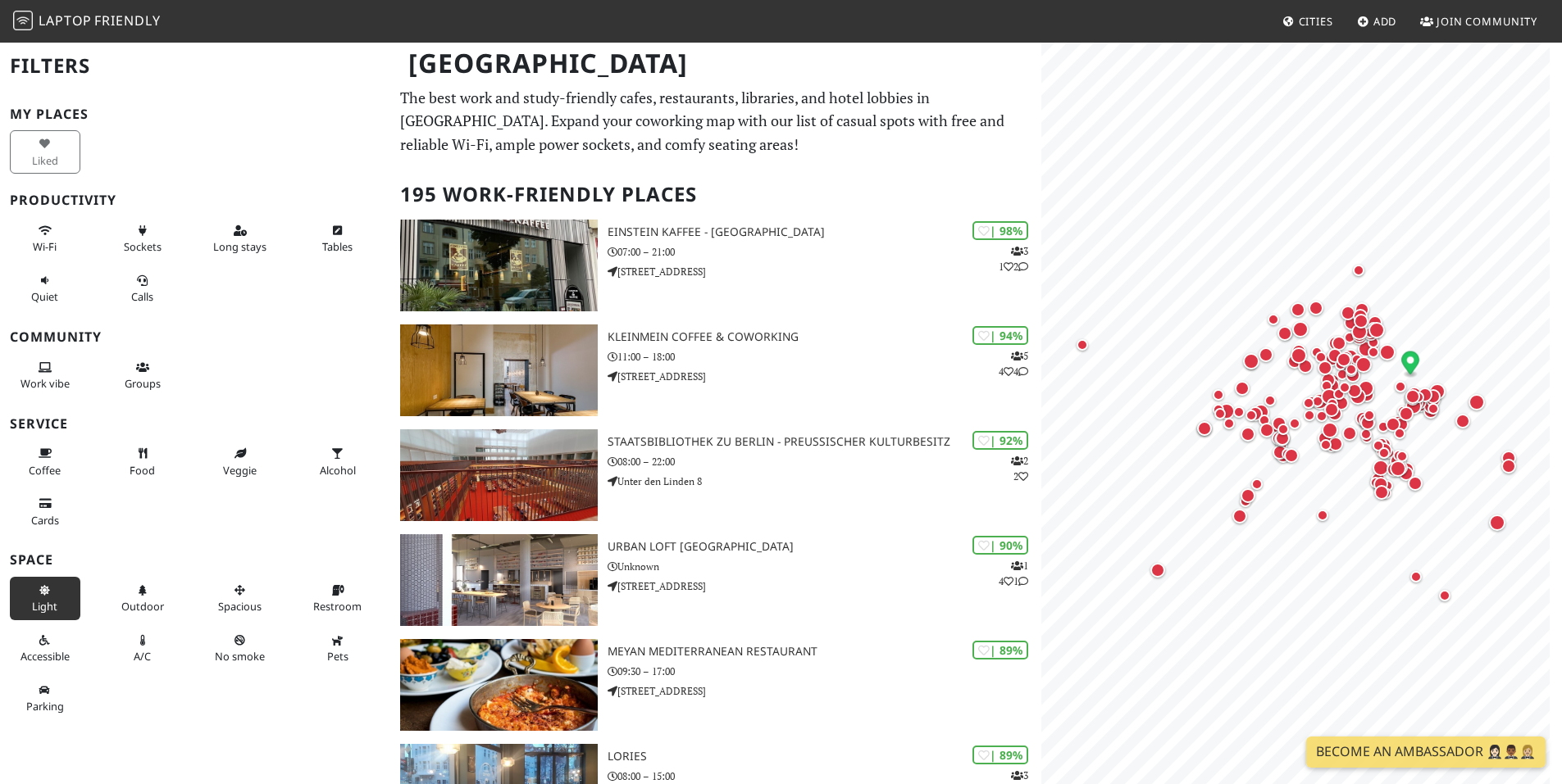
click at [58, 608] on button "Light" at bounding box center [44, 598] width 71 height 43
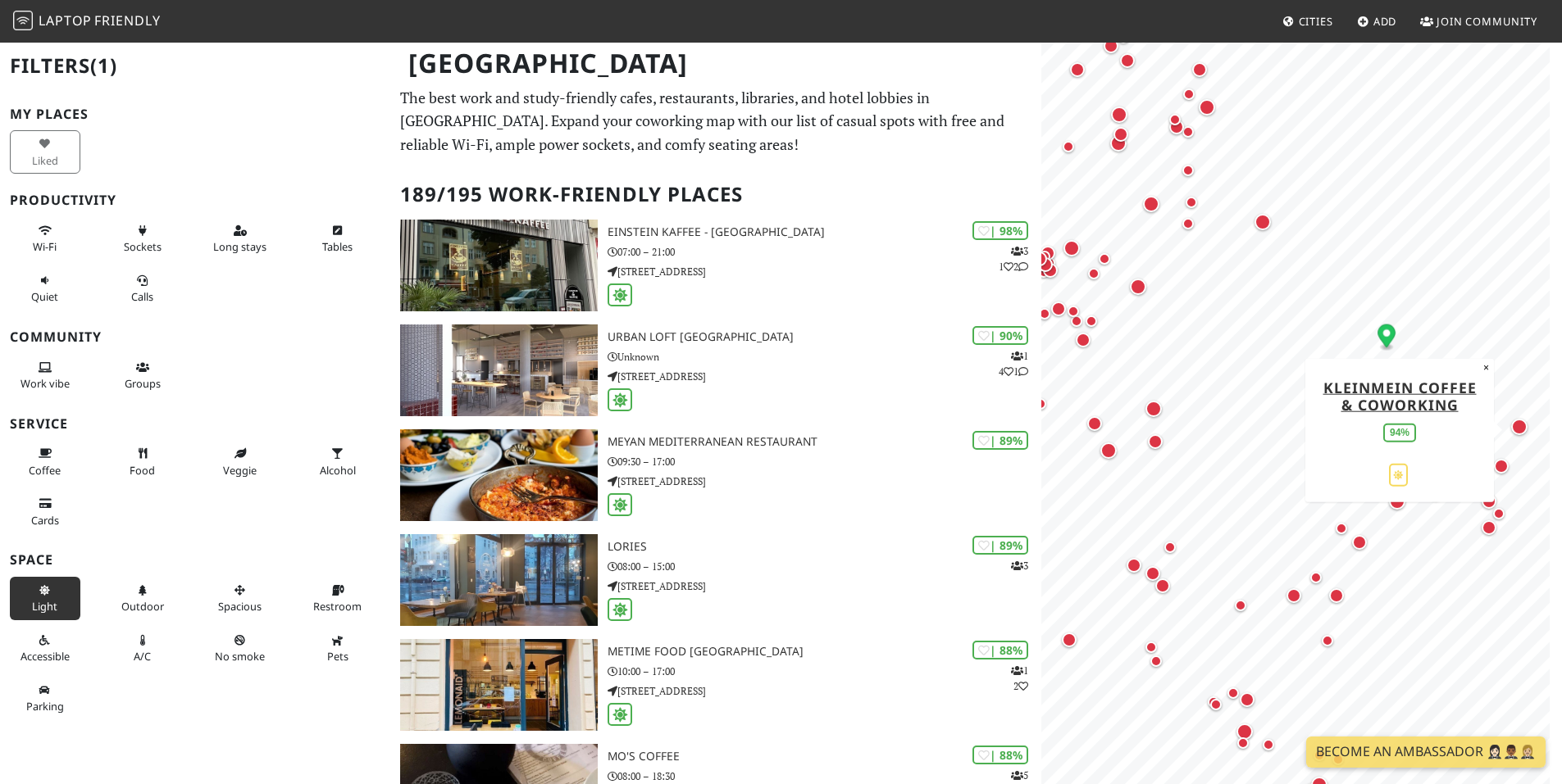
click at [1515, 432] on div "Map marker" at bounding box center [1519, 426] width 16 height 16
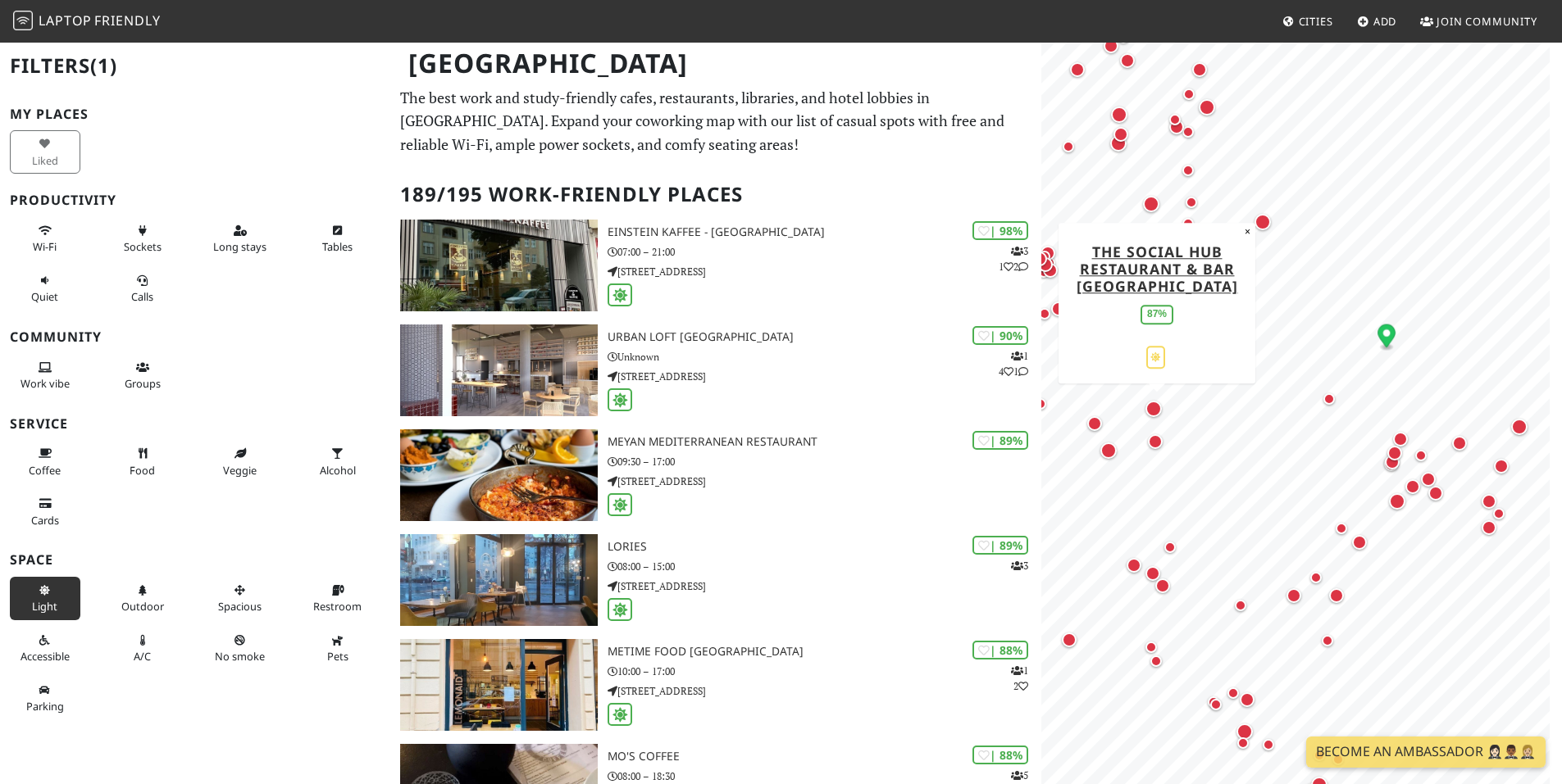
click at [1153, 406] on div "Map marker" at bounding box center [1153, 408] width 16 height 16
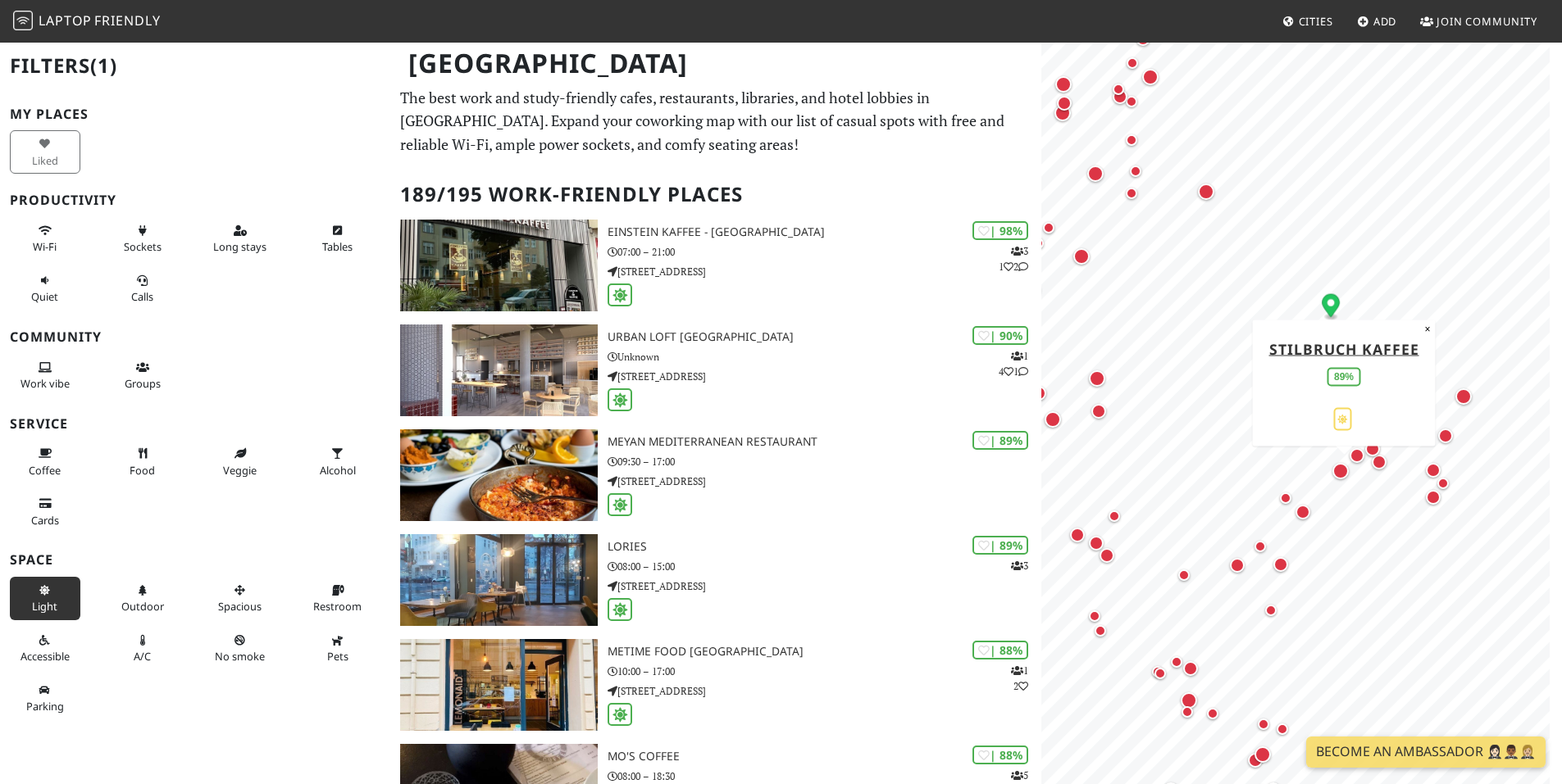
click at [1341, 474] on div "Map marker" at bounding box center [1340, 470] width 16 height 16
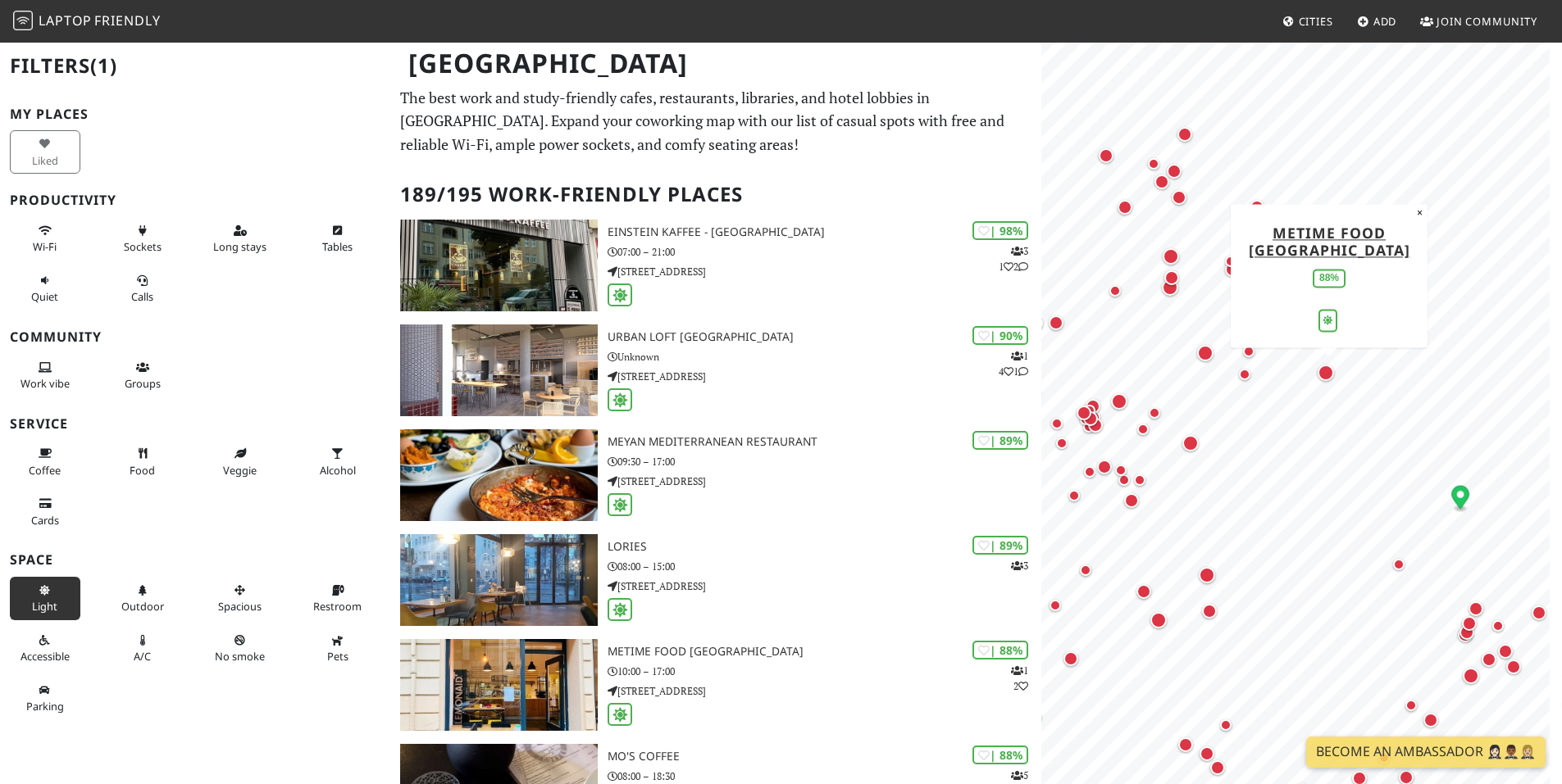
click at [1326, 371] on div "Map marker" at bounding box center [1325, 372] width 16 height 16
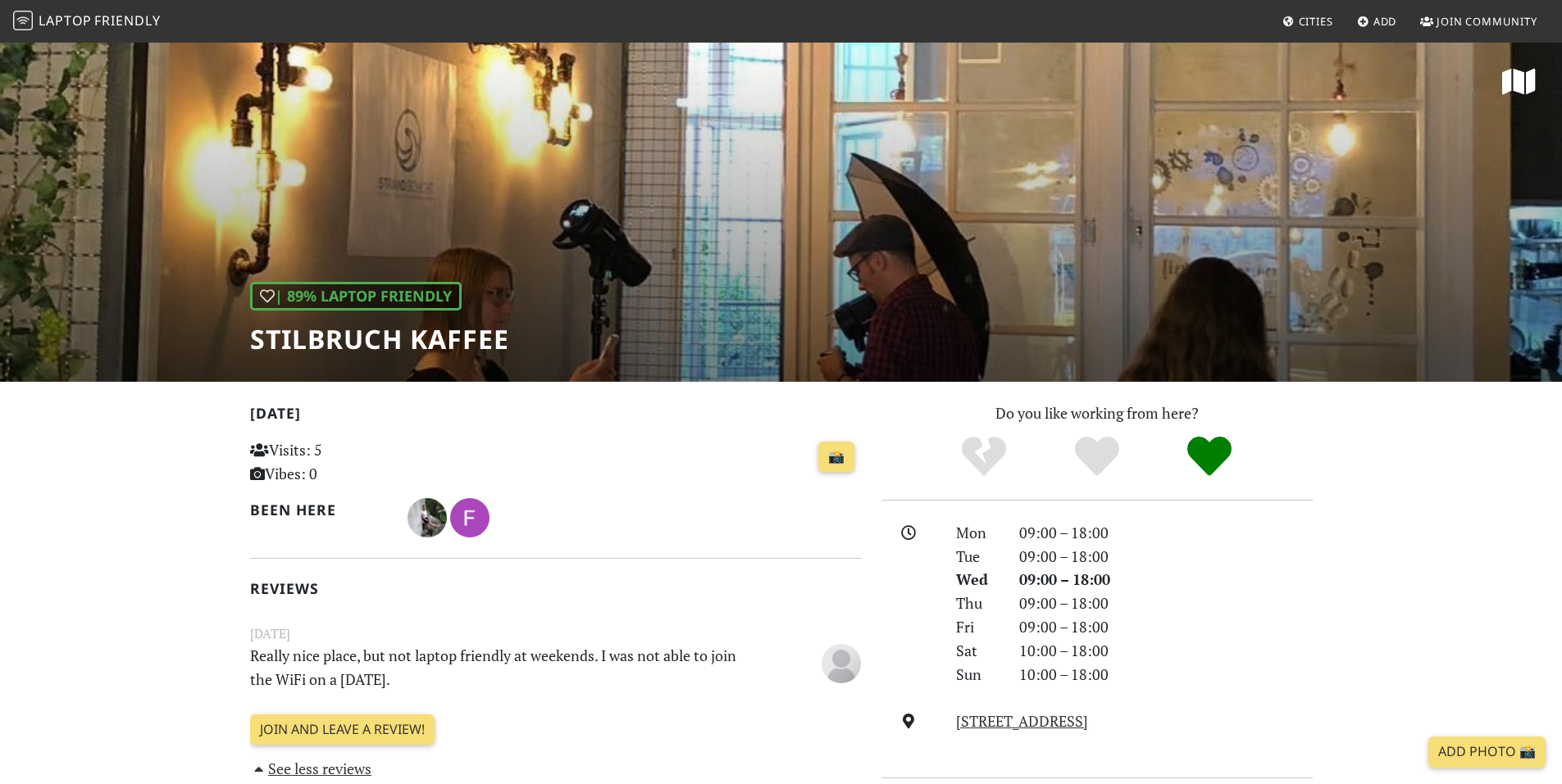
click at [719, 245] on div "| 89% Laptop Friendly Stilbruch Kaffee" at bounding box center [781, 211] width 1562 height 341
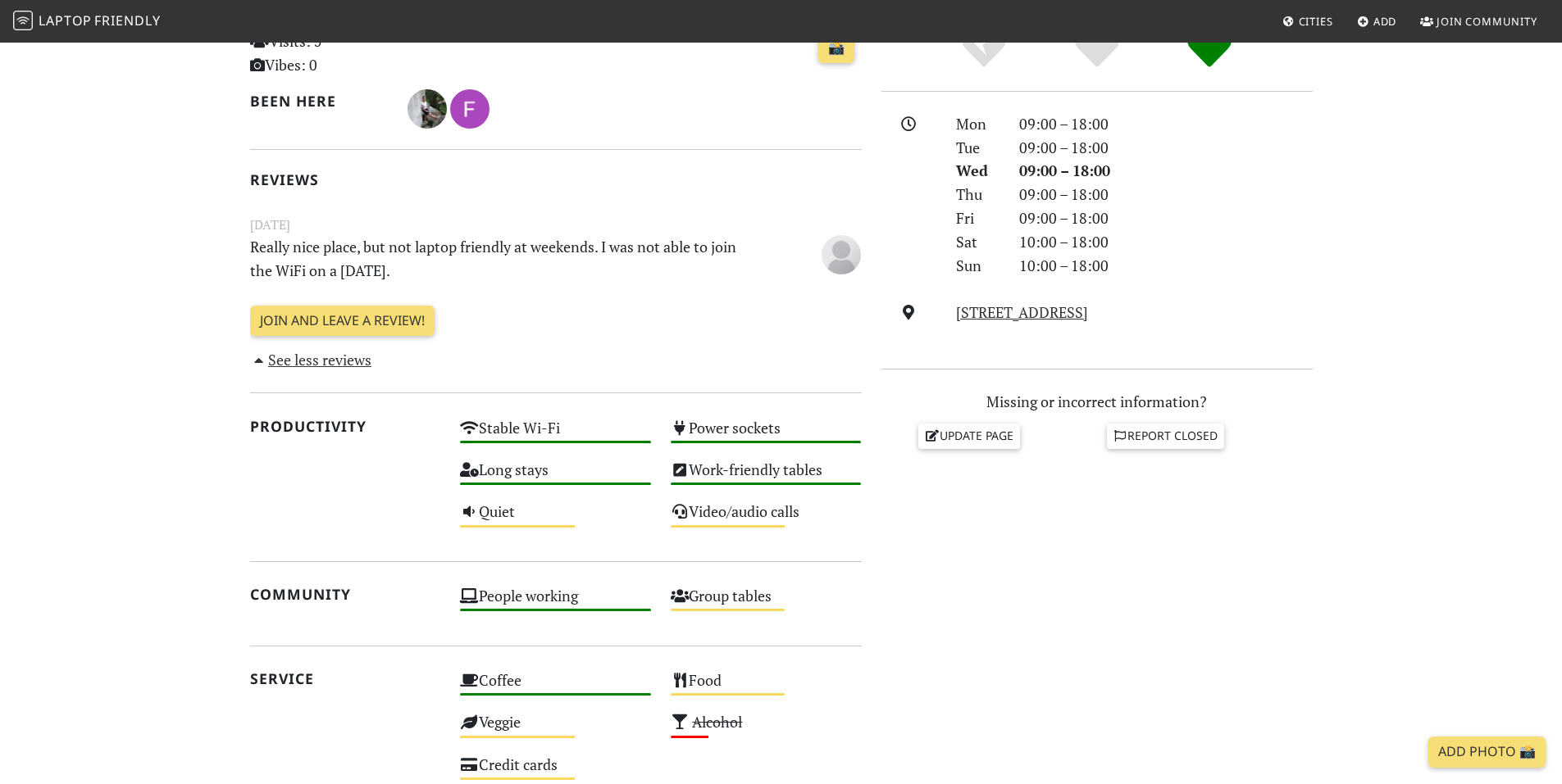
scroll to position [410, 0]
click at [1044, 316] on link "Revaler Str. 9, 10245, Berlin" at bounding box center [1022, 311] width 132 height 20
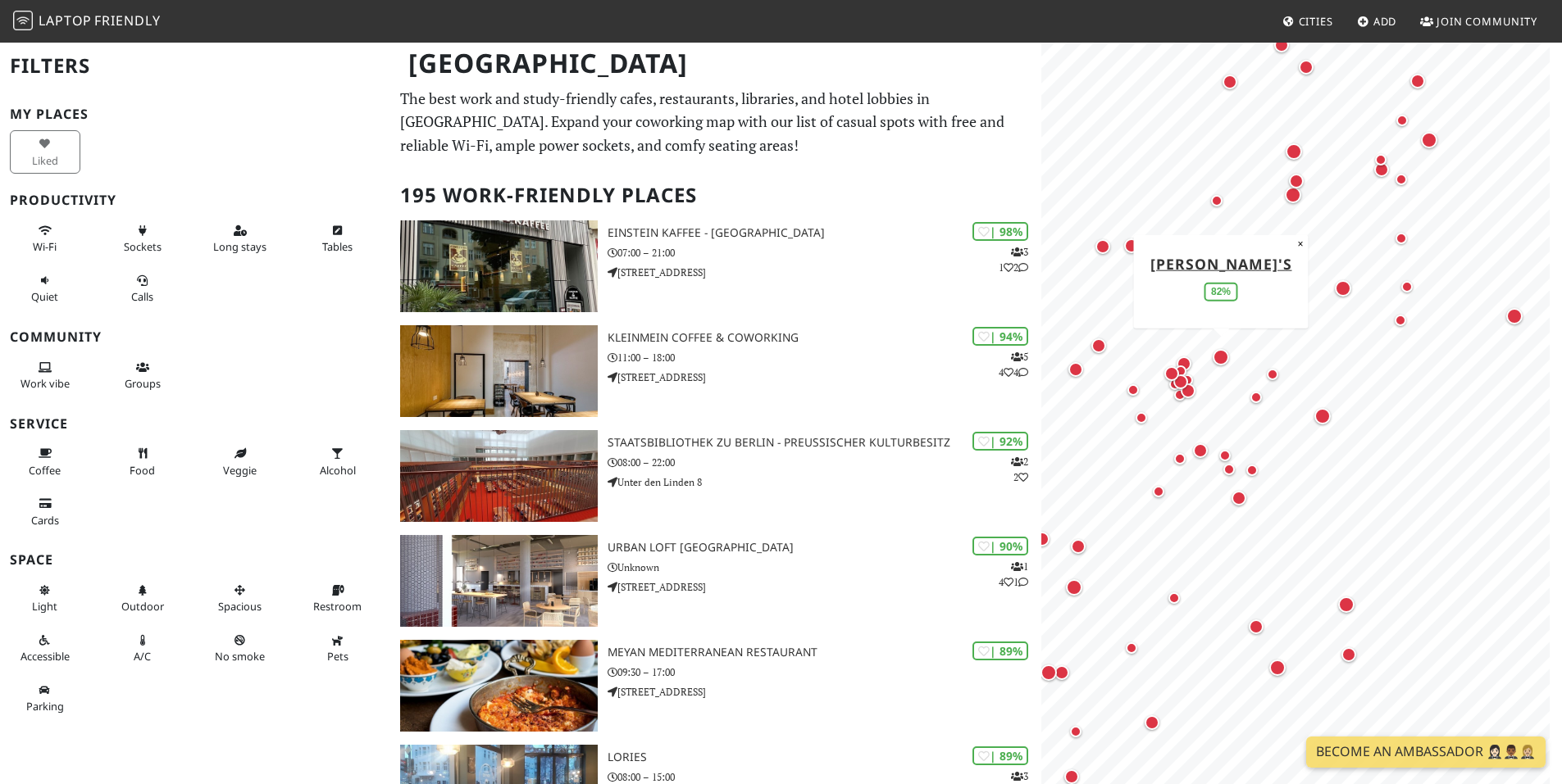
click at [1223, 362] on div "Map marker" at bounding box center [1221, 357] width 16 height 16
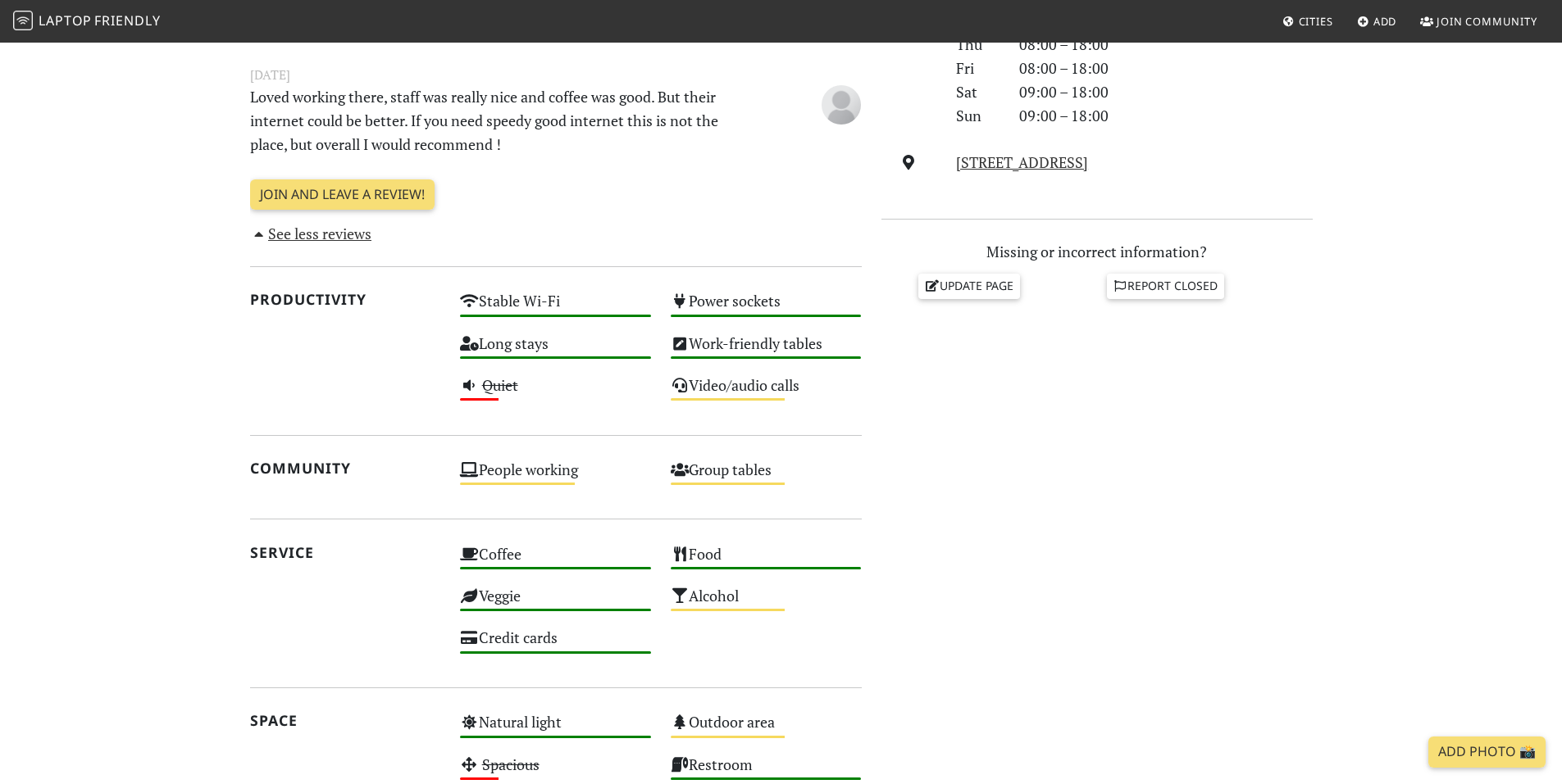
scroll to position [574, 0]
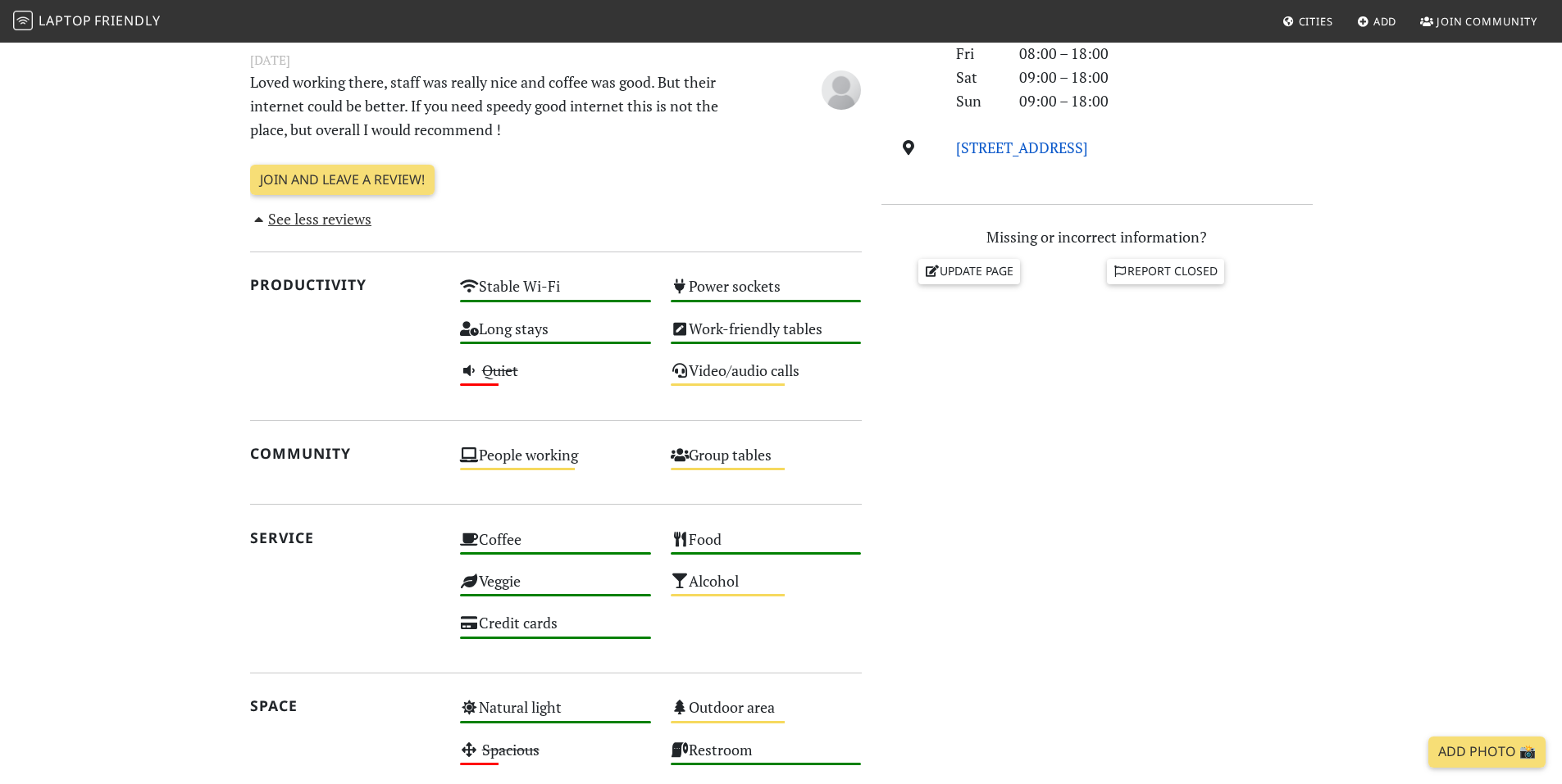
click at [1077, 152] on link "Choriner Str. 84, 10119, Berlin" at bounding box center [1022, 147] width 132 height 20
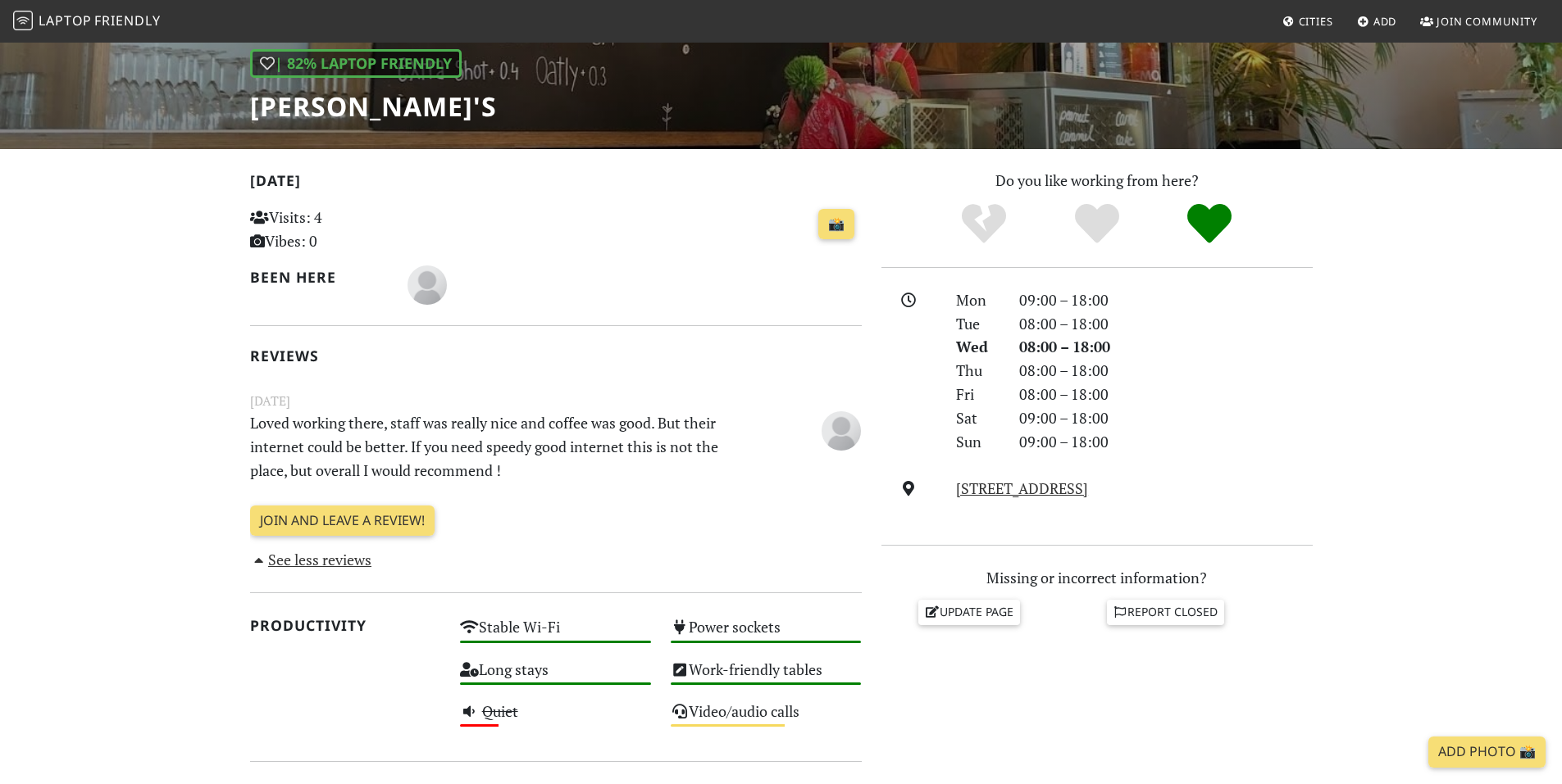
scroll to position [82, 0]
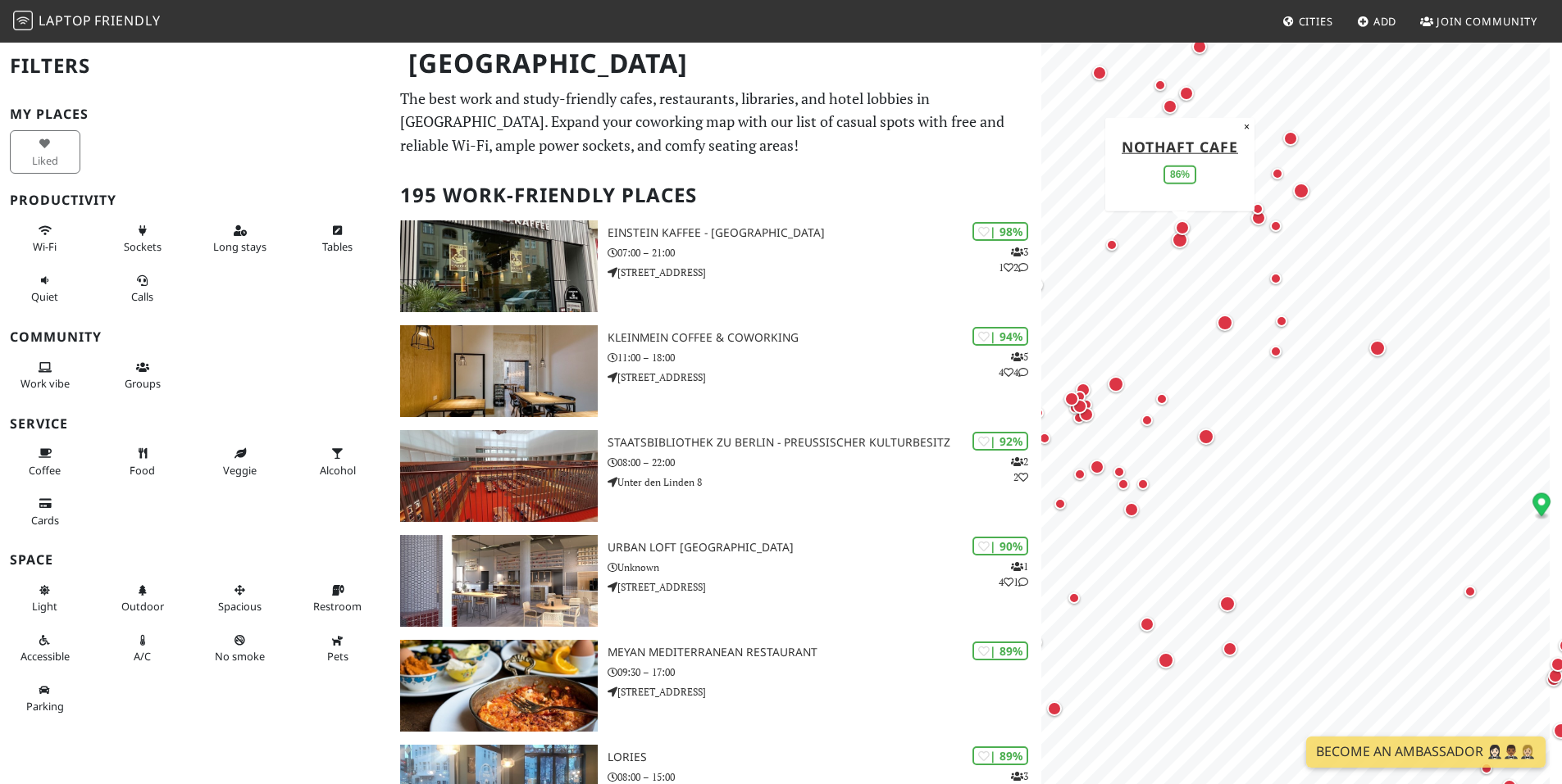
click at [1184, 242] on div "Map marker" at bounding box center [1179, 239] width 16 height 16
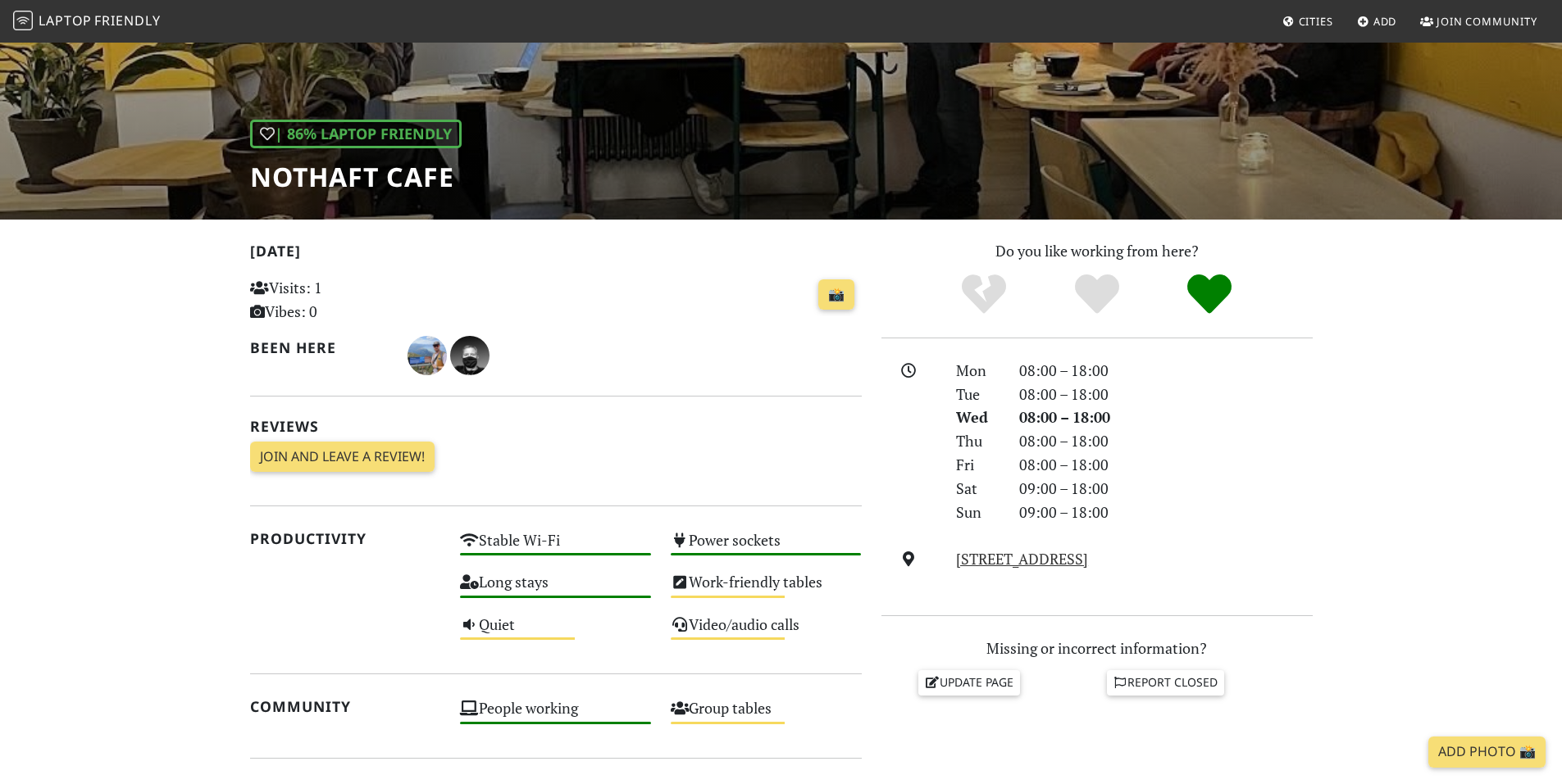
scroll to position [328, 0]
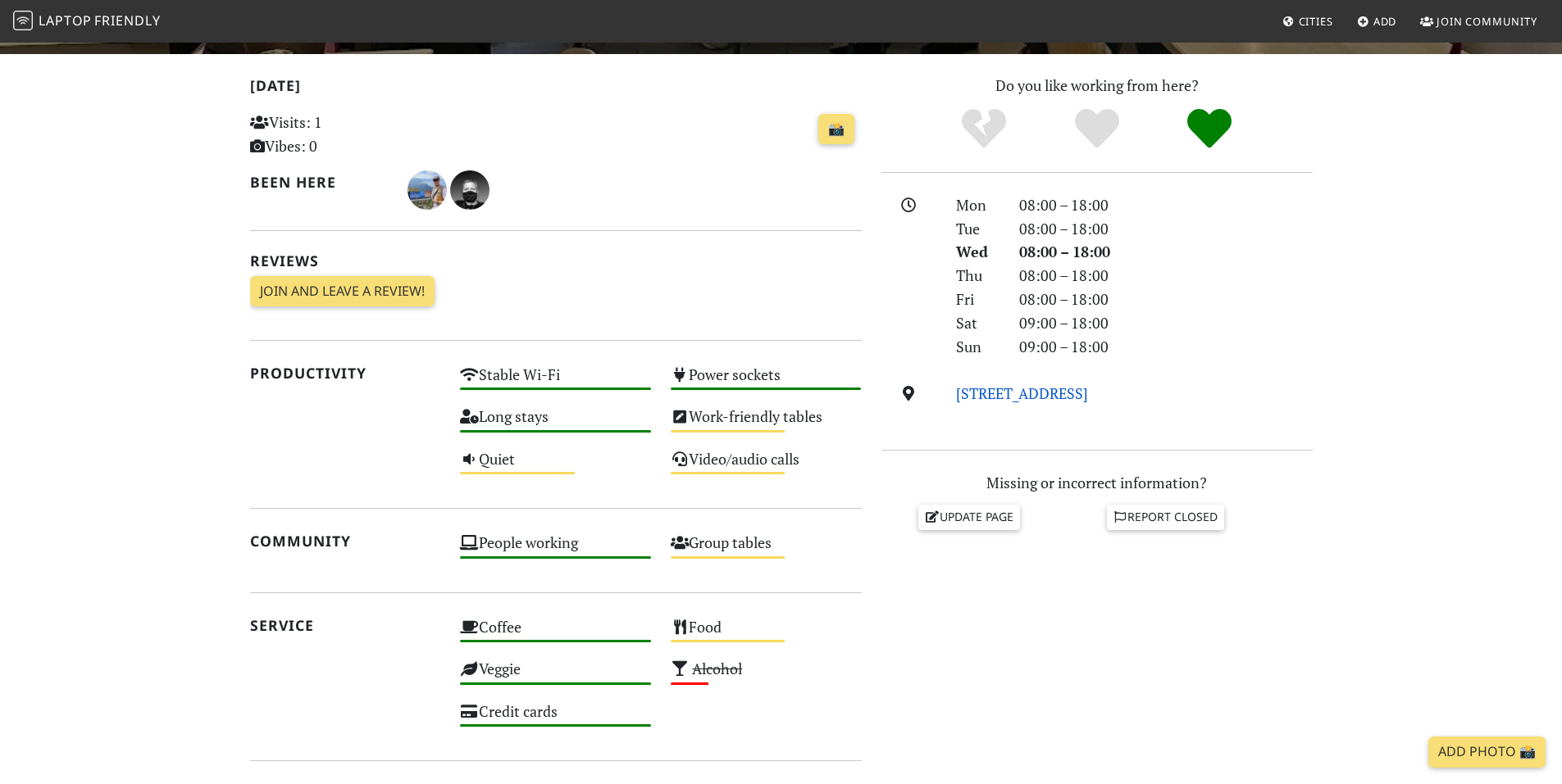
click at [1088, 387] on link "[STREET_ADDRESS]" at bounding box center [1022, 393] width 132 height 20
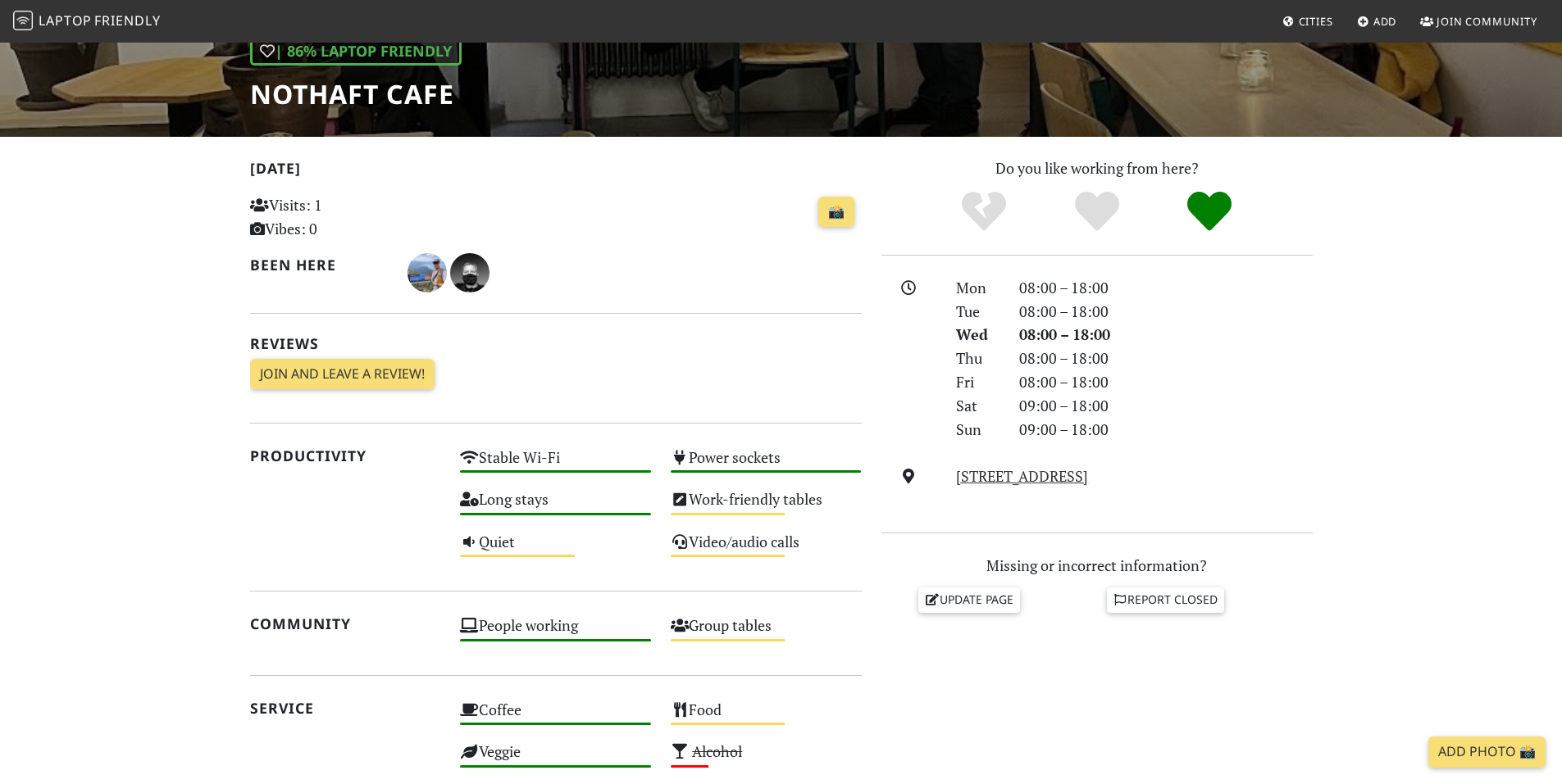
scroll to position [246, 0]
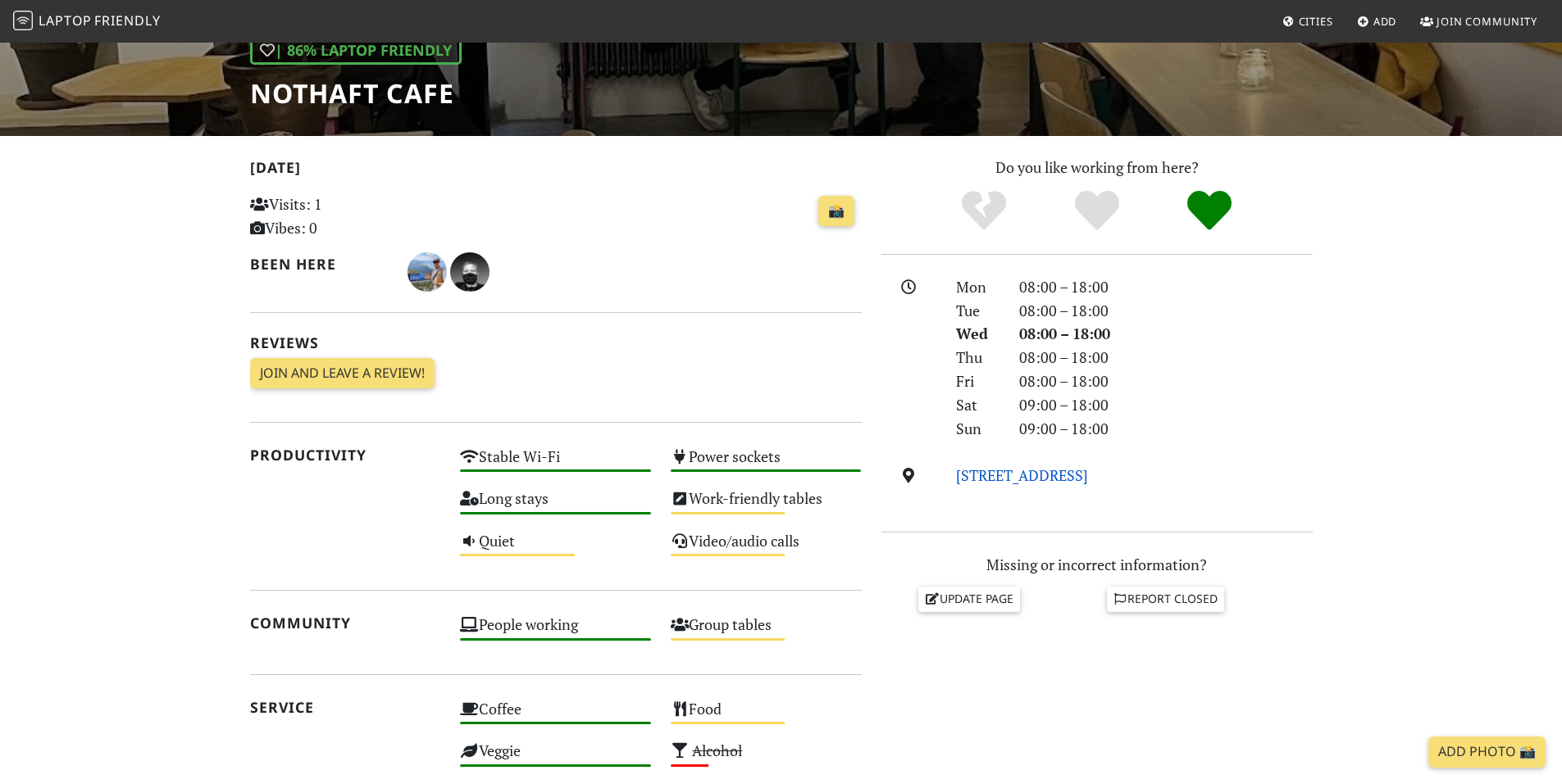
click at [1088, 475] on link "[STREET_ADDRESS]" at bounding box center [1022, 475] width 132 height 20
